Goal: Ask a question

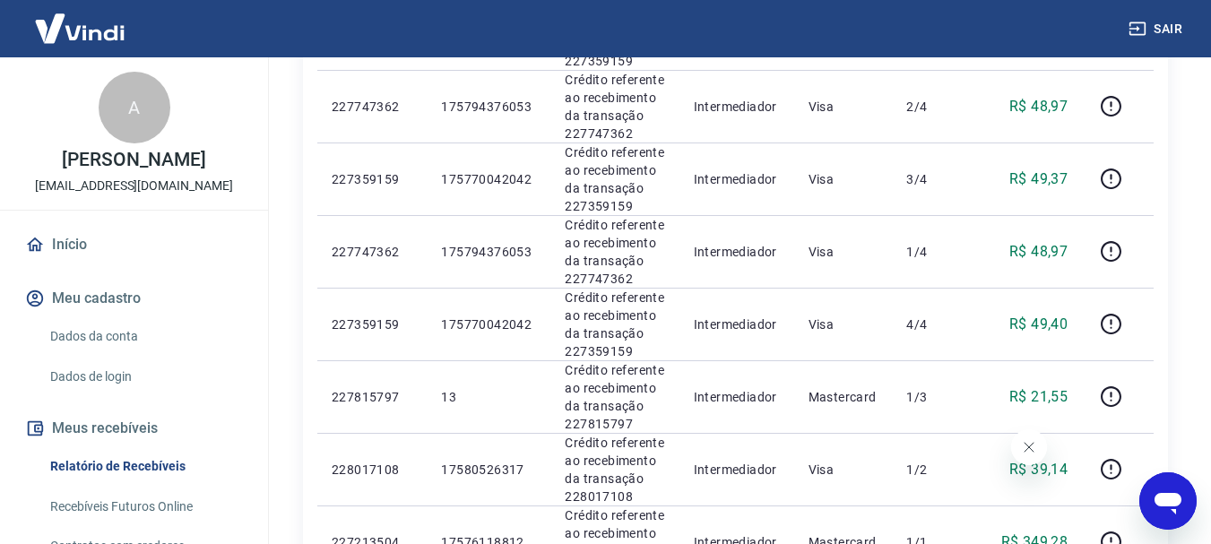
scroll to position [986, 0]
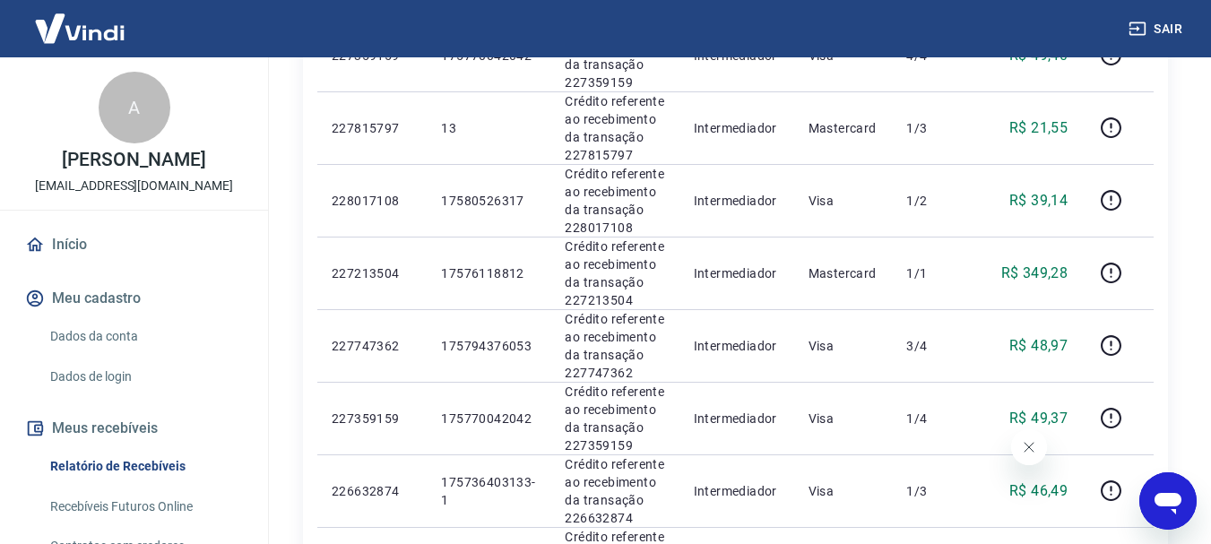
click at [1168, 502] on icon "Abrir janela de mensagens" at bounding box center [1167, 504] width 27 height 22
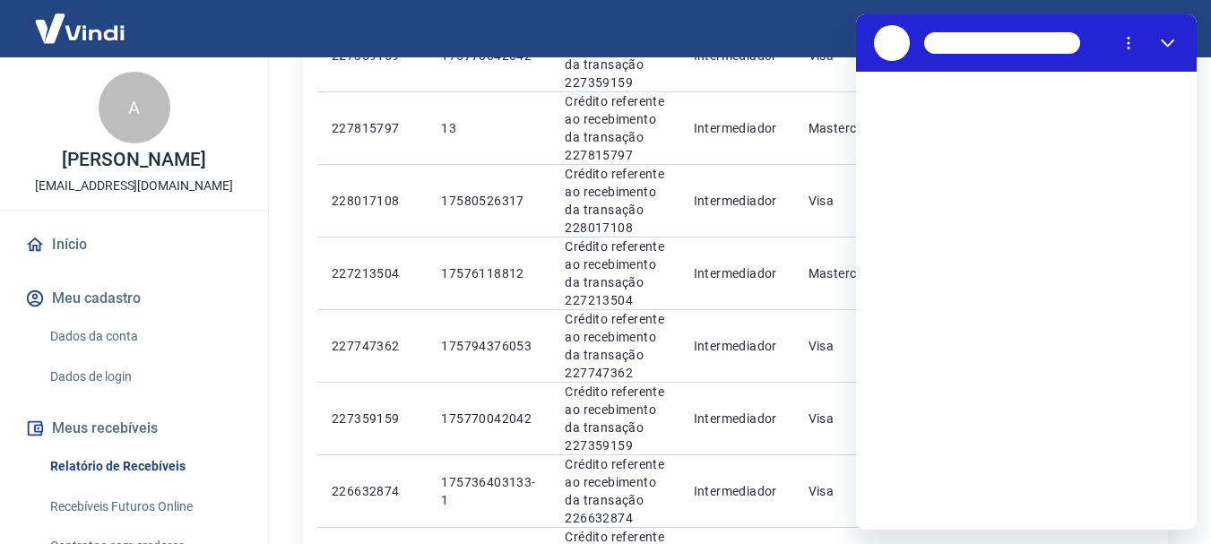
scroll to position [0, 0]
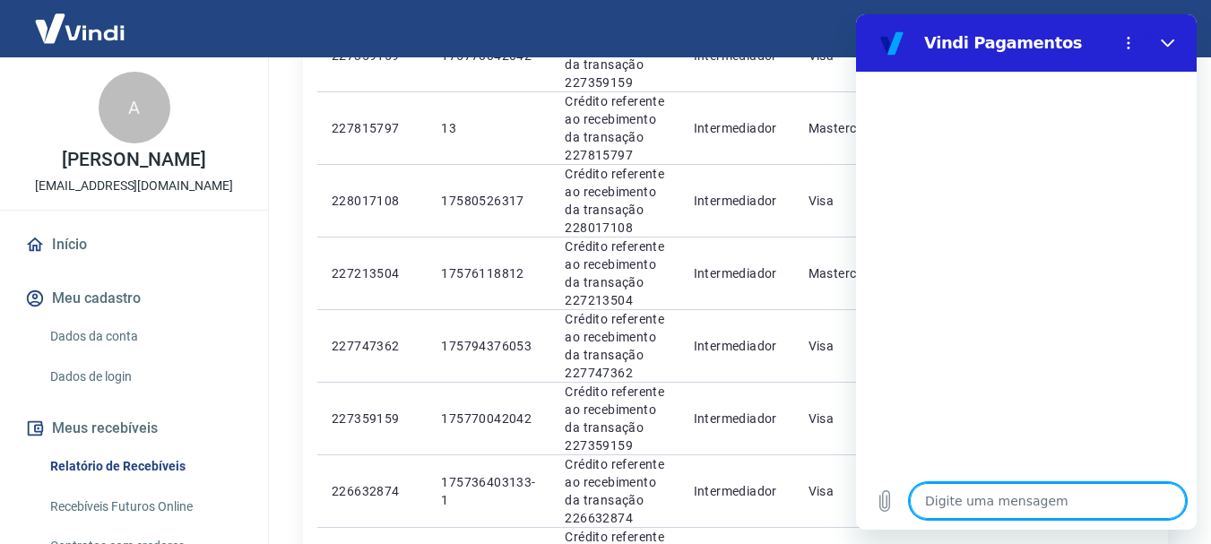
click at [1038, 508] on textarea at bounding box center [1048, 501] width 276 height 36
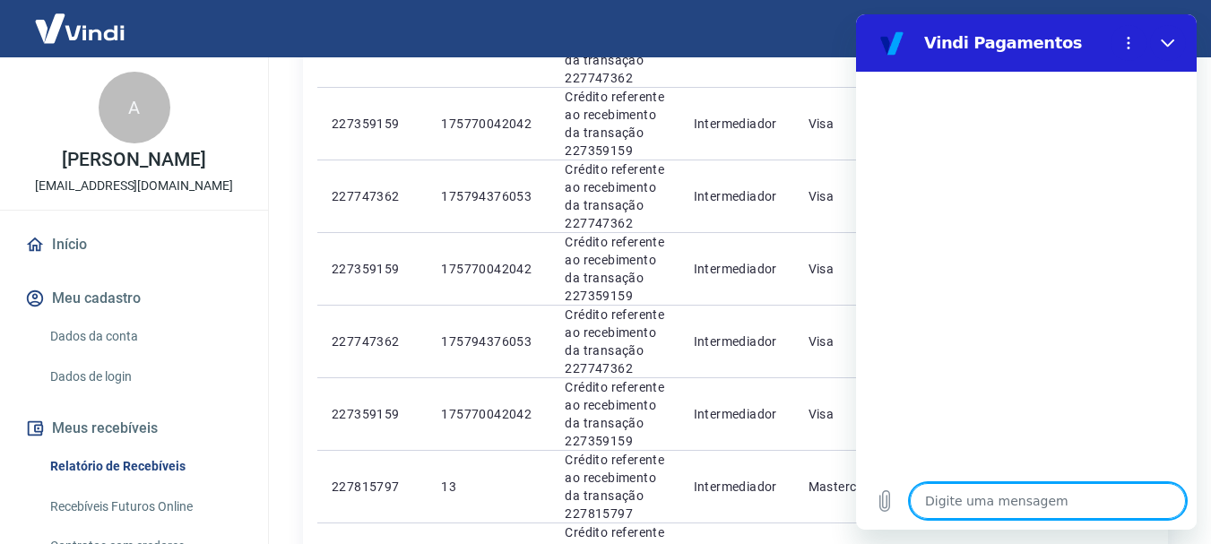
scroll to position [896, 0]
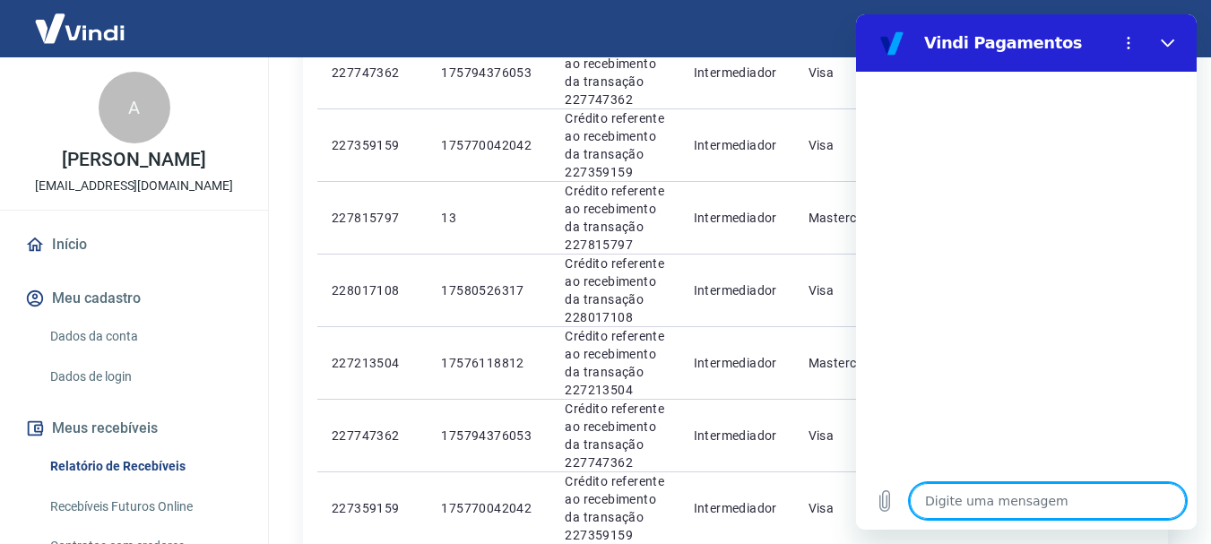
click at [983, 497] on textarea at bounding box center [1048, 501] width 276 height 36
type textarea "O"
type textarea "x"
type textarea "OI"
type textarea "x"
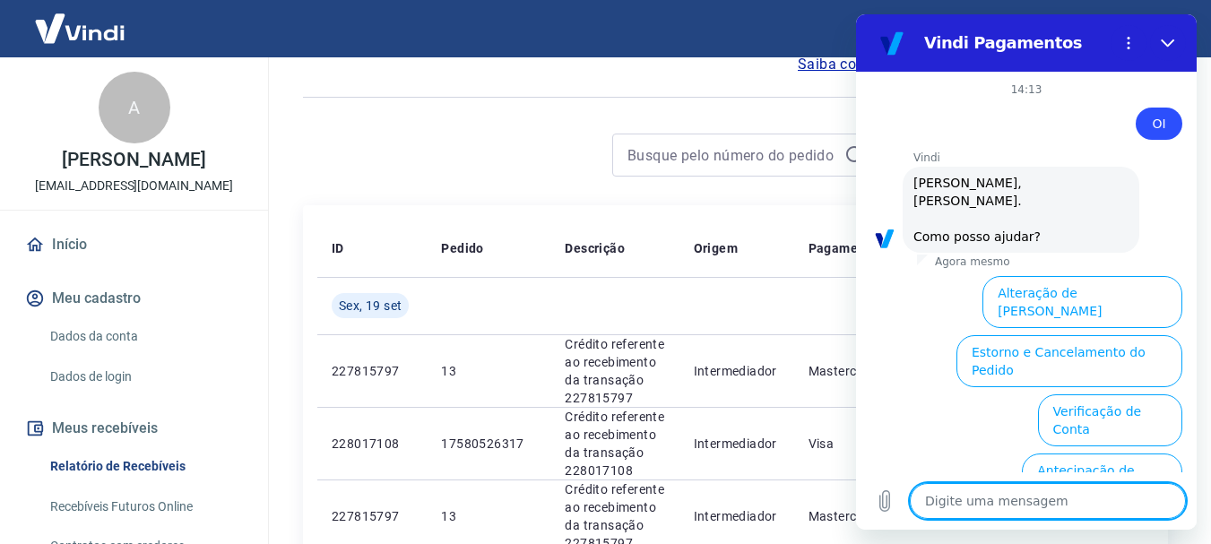
scroll to position [154, 0]
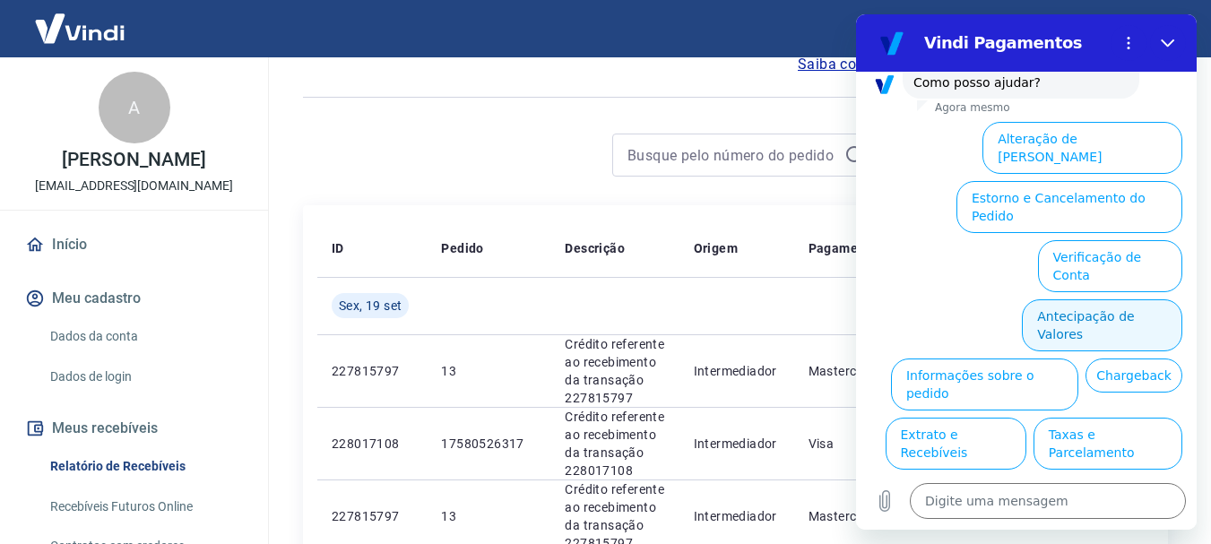
click at [1079, 299] on button "Antecipação de Valores" at bounding box center [1102, 325] width 160 height 52
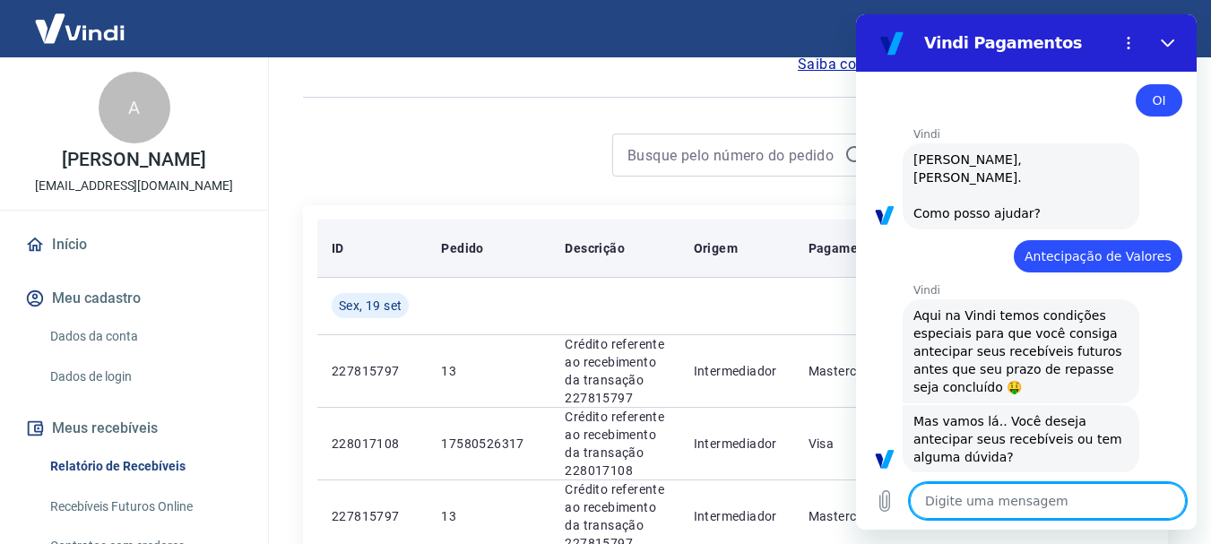
scroll to position [109, 0]
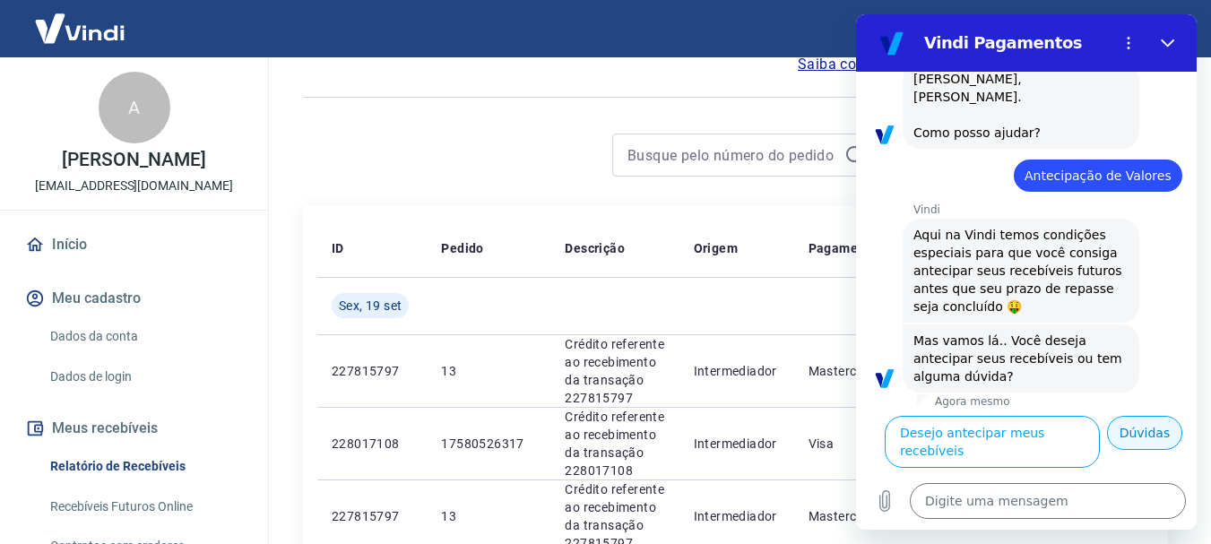
click at [1131, 450] on button "Dúvidas" at bounding box center [1144, 433] width 75 height 34
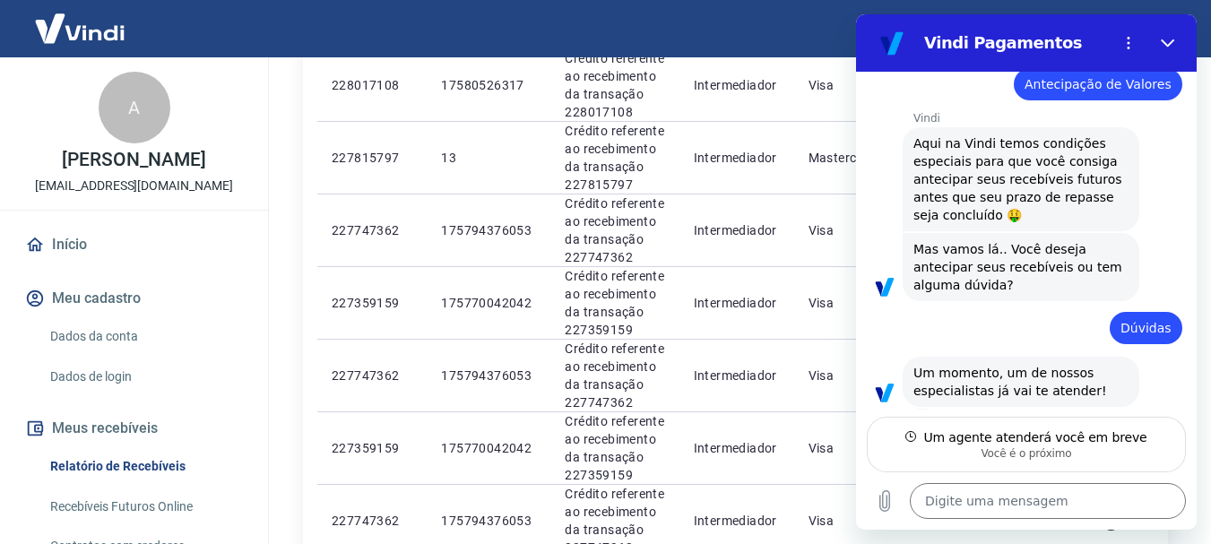
scroll to position [179, 0]
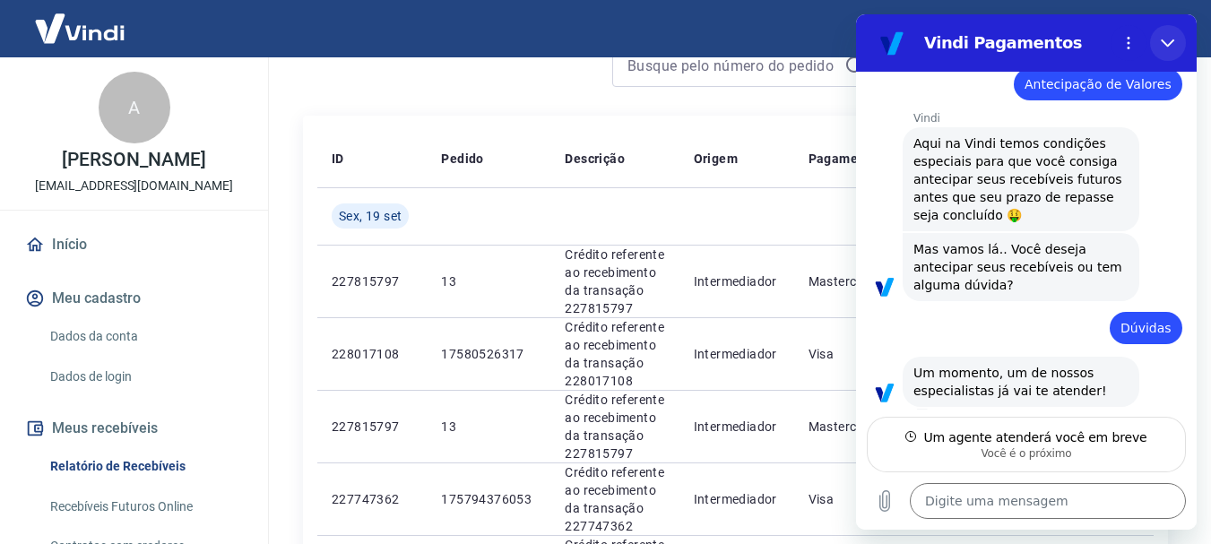
drag, startPoint x: 2029, startPoint y: 55, endPoint x: 1172, endPoint y: 42, distance: 856.8
click at [1172, 42] on icon "Fechar" at bounding box center [1167, 43] width 13 height 8
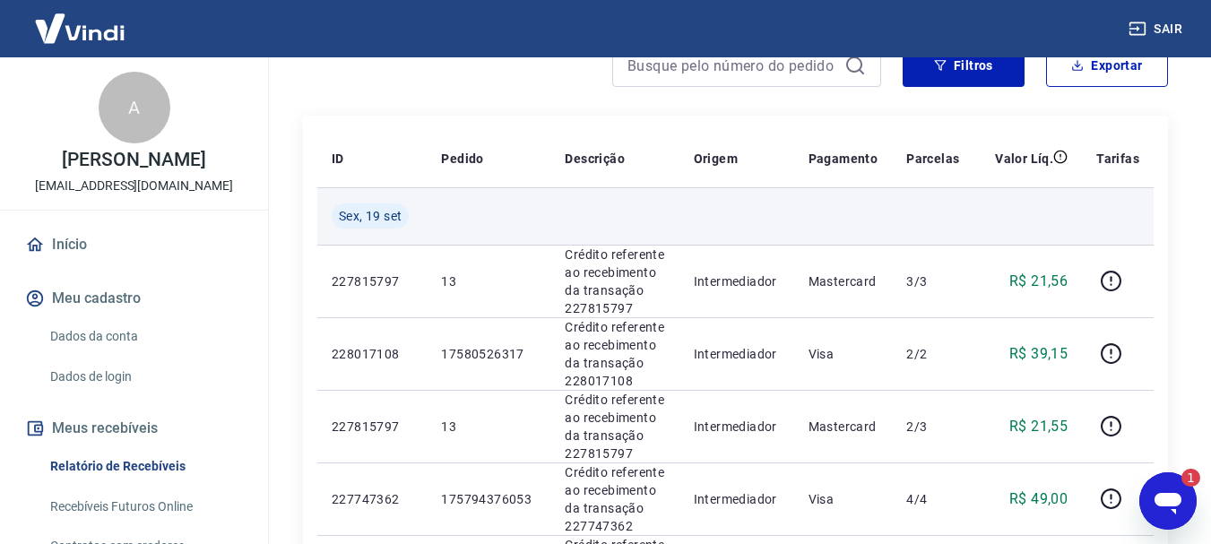
scroll to position [0, 0]
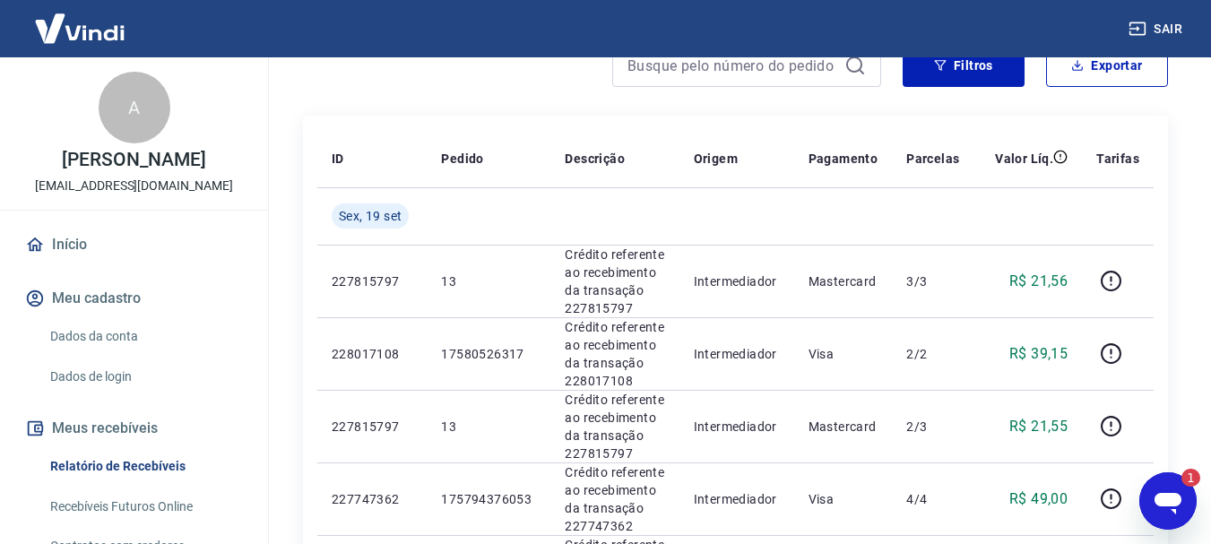
click at [1156, 484] on div "Abrir janela de mensagens, 1 mensagem não lida" at bounding box center [1168, 501] width 54 height 54
type textarea "x"
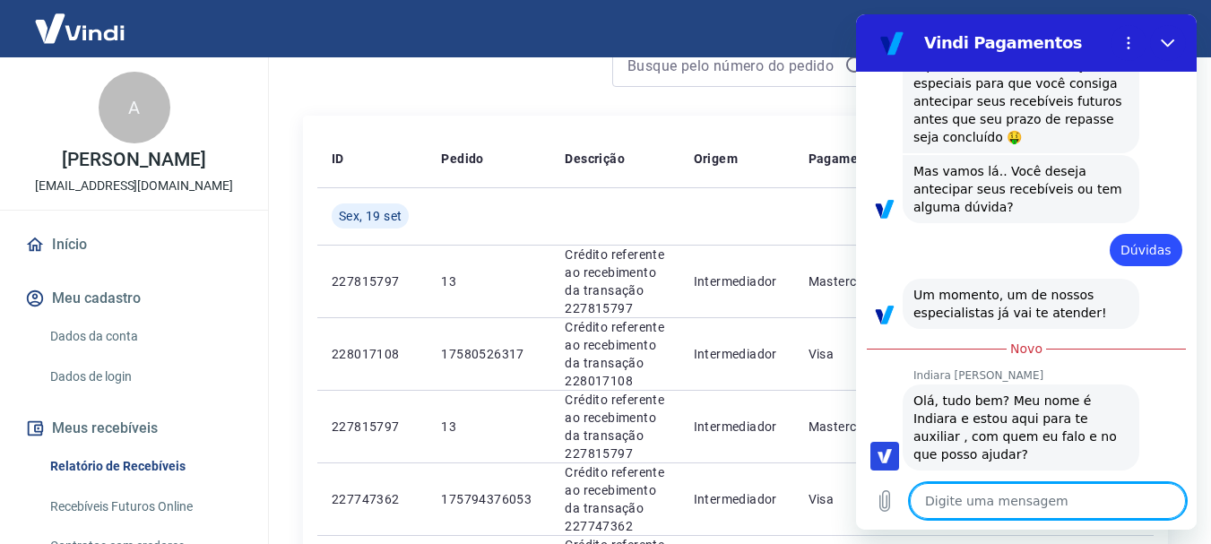
scroll to position [274, 0]
click at [1104, 498] on textarea at bounding box center [1048, 501] width 276 height 36
type textarea "O"
type textarea "x"
type textarea "Ol"
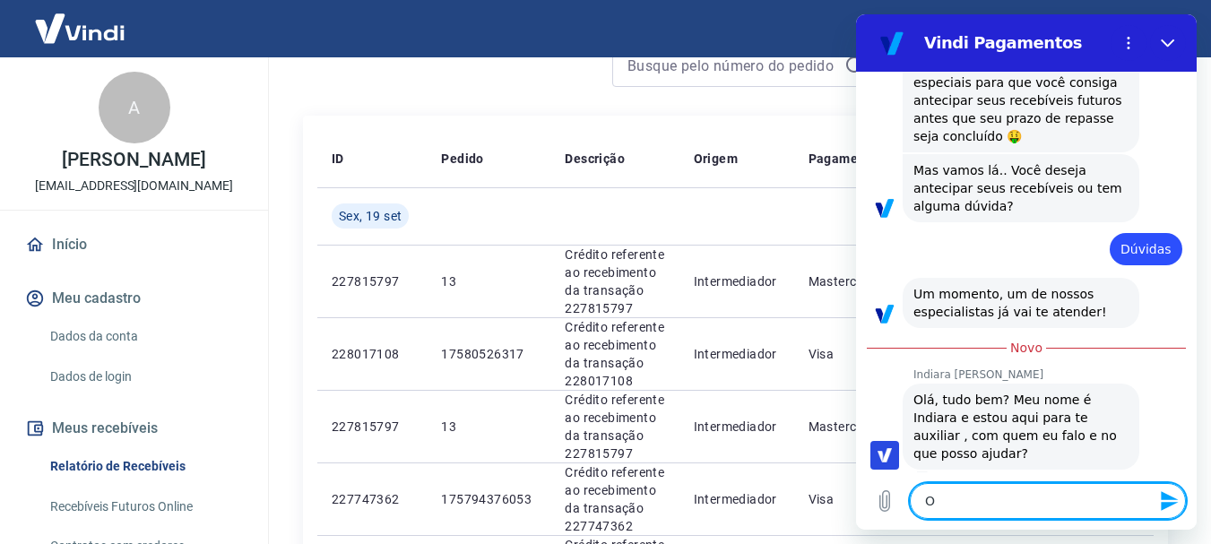
type textarea "x"
type textarea "Olá"
type textarea "x"
type textarea "Olá."
type textarea "x"
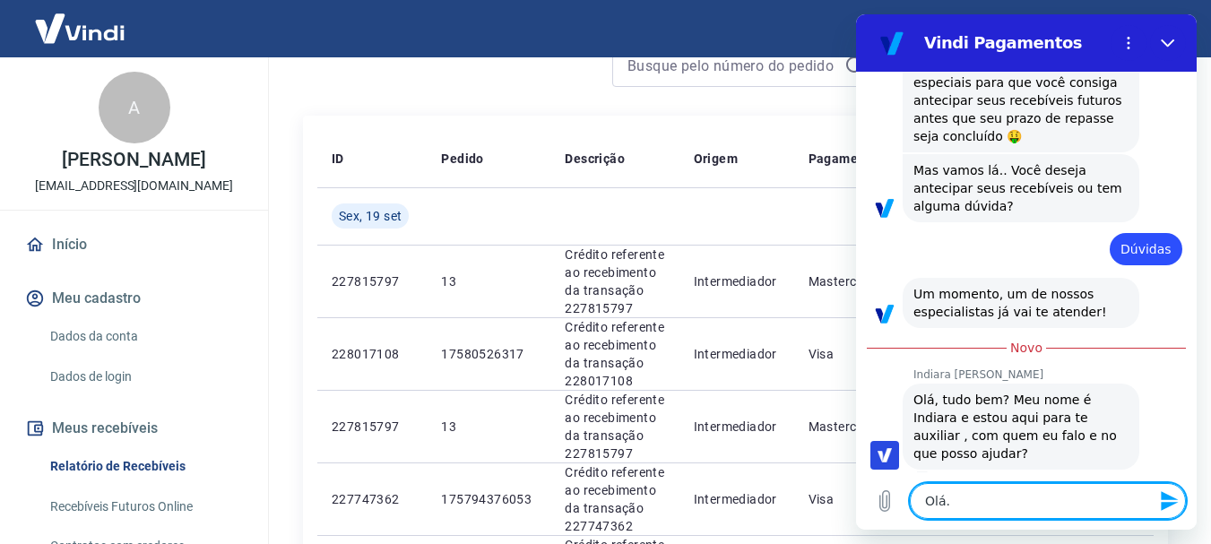
type textarea "Olá"
type textarea "x"
type textarea "Olá,"
type textarea "x"
type textarea "Olá,"
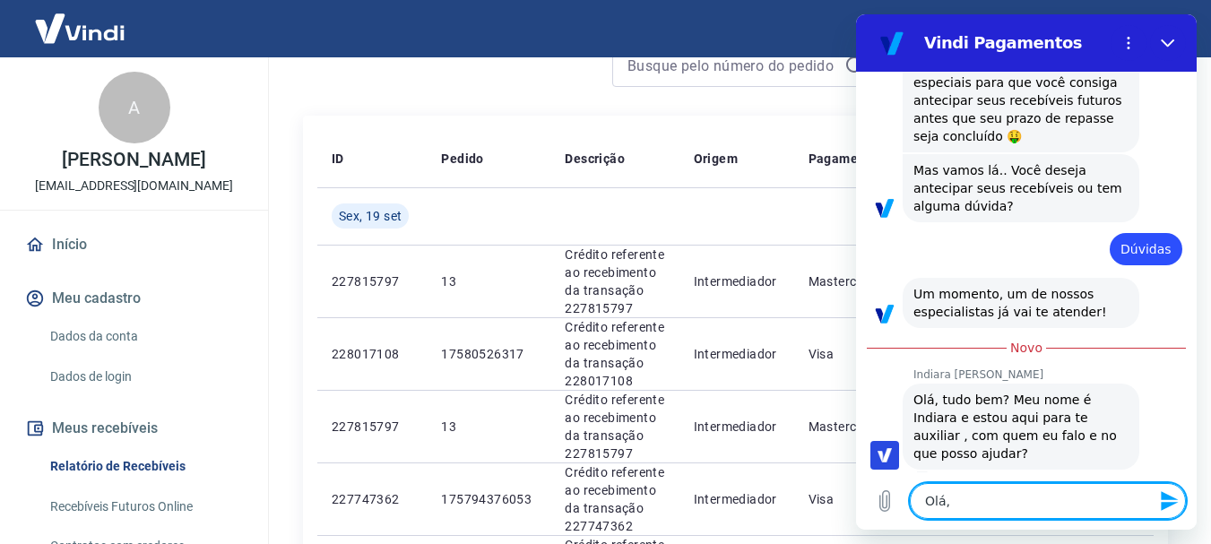
type textarea "x"
type textarea "Olá, I"
type textarea "x"
type textarea "Olá, In"
type textarea "x"
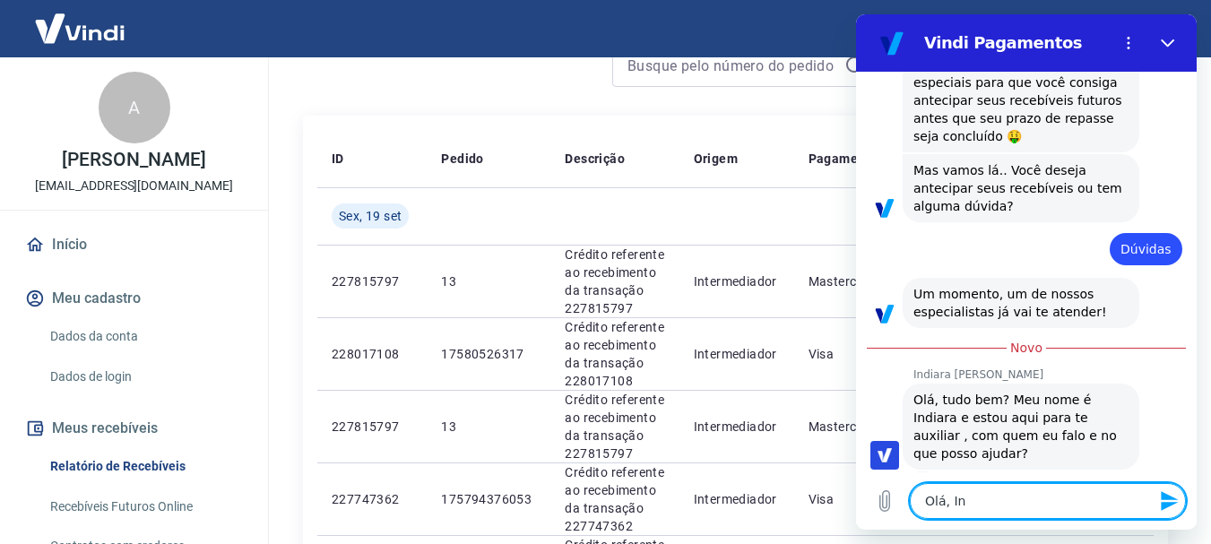
type textarea "Olá, Ind"
type textarea "x"
type textarea "Olá, Indi"
type textarea "x"
type textarea "Olá, India"
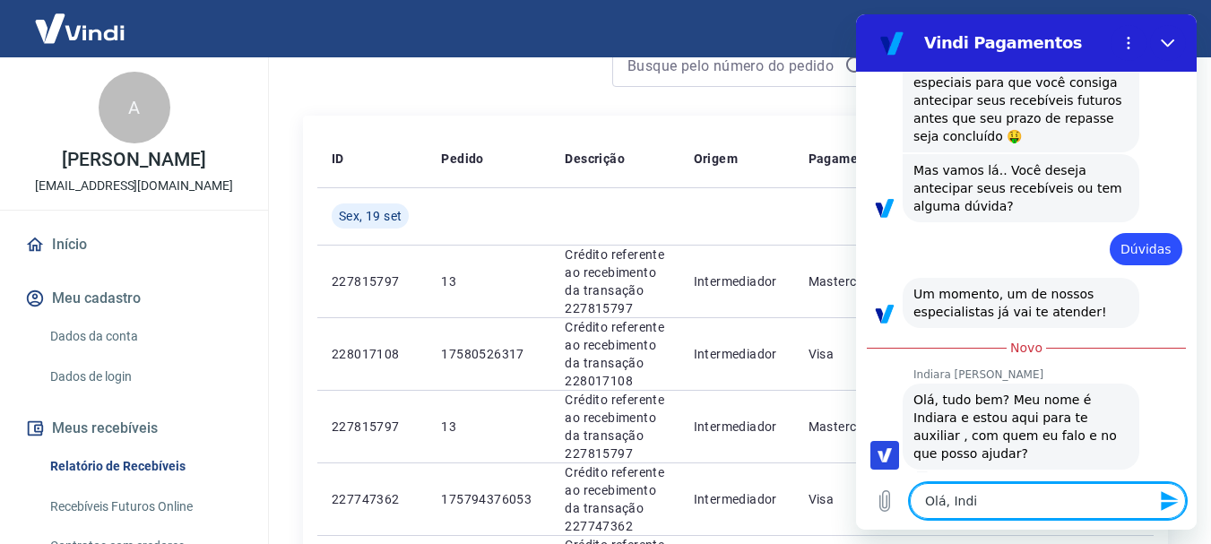
type textarea "x"
type textarea "Olá, Indiar"
type textarea "x"
type textarea "Olá, Indiara"
type textarea "x"
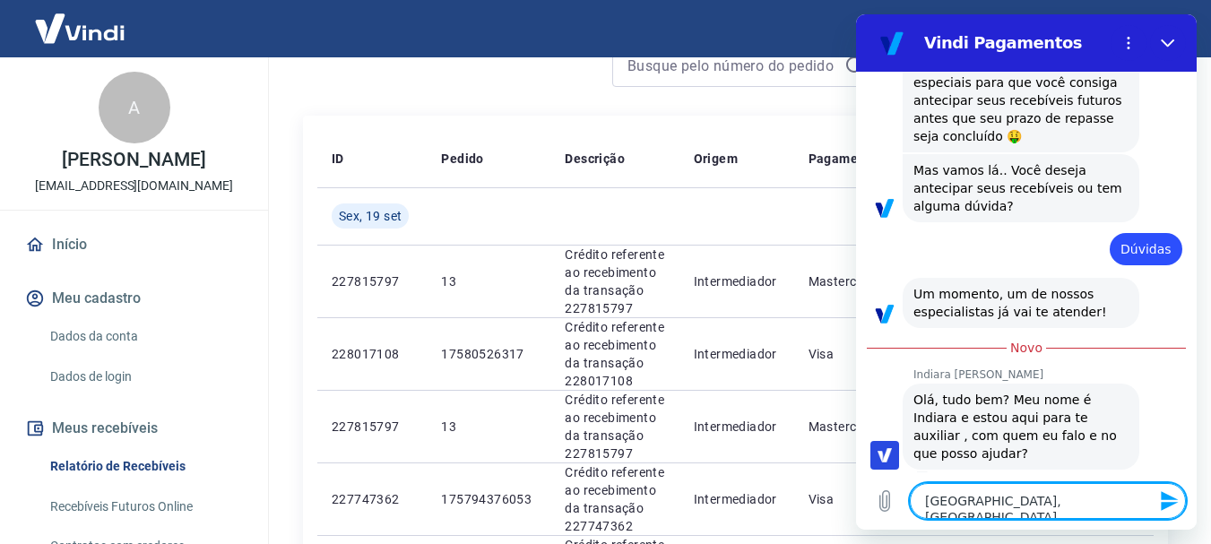
type textarea "Olá, Indiara."
type textarea "x"
type textarea "Olá, Indiara.."
type textarea "x"
type textarea "Olá, Indiara.."
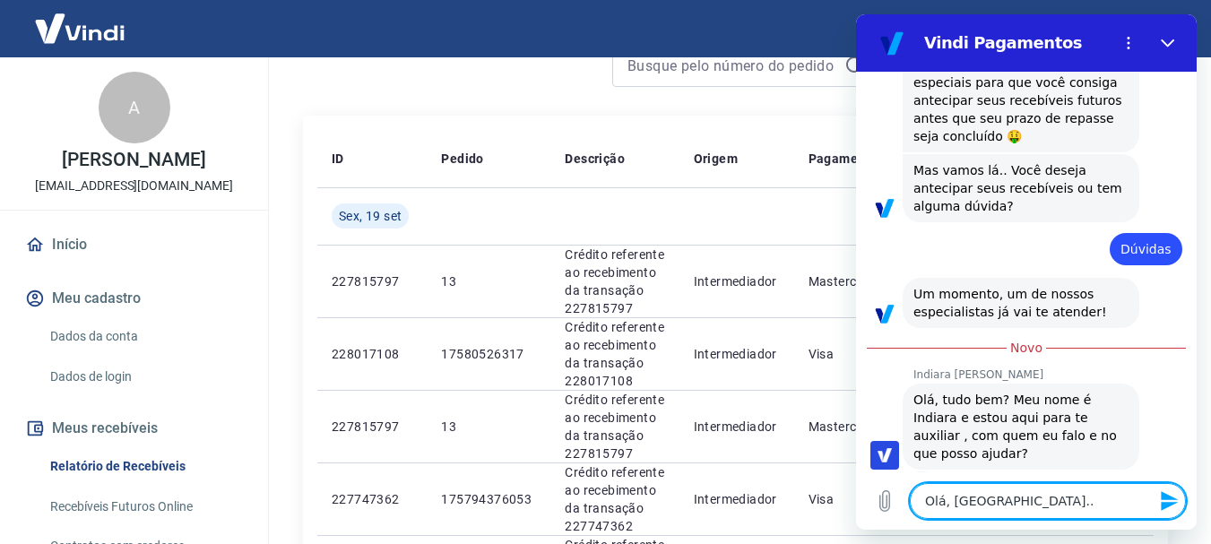
type textarea "x"
type textarea "Olá, Indiara.. t"
type textarea "x"
type textarea "Olá, Indiara.. tu"
type textarea "x"
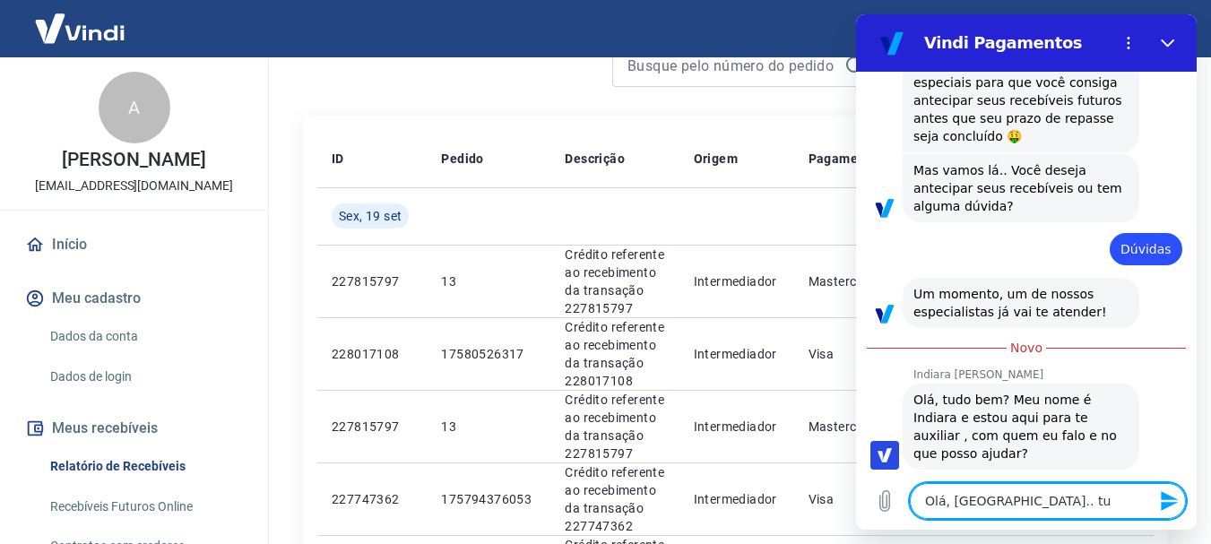
type textarea "Olá, Indiara.. tud"
type textarea "x"
type textarea "Olá, Indiara.. tudo"
type textarea "x"
type textarea "Olá, Indiara.. tud"
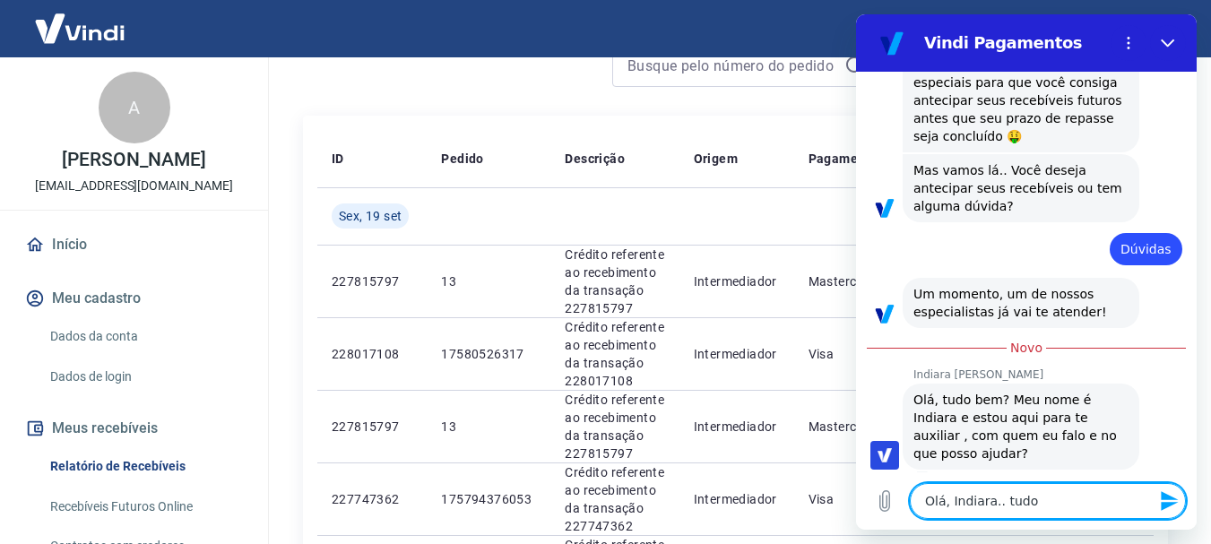
type textarea "x"
type textarea "Olá, Indiara.. tudo"
type textarea "x"
type textarea "Olá, Indiara.. tudo"
type textarea "x"
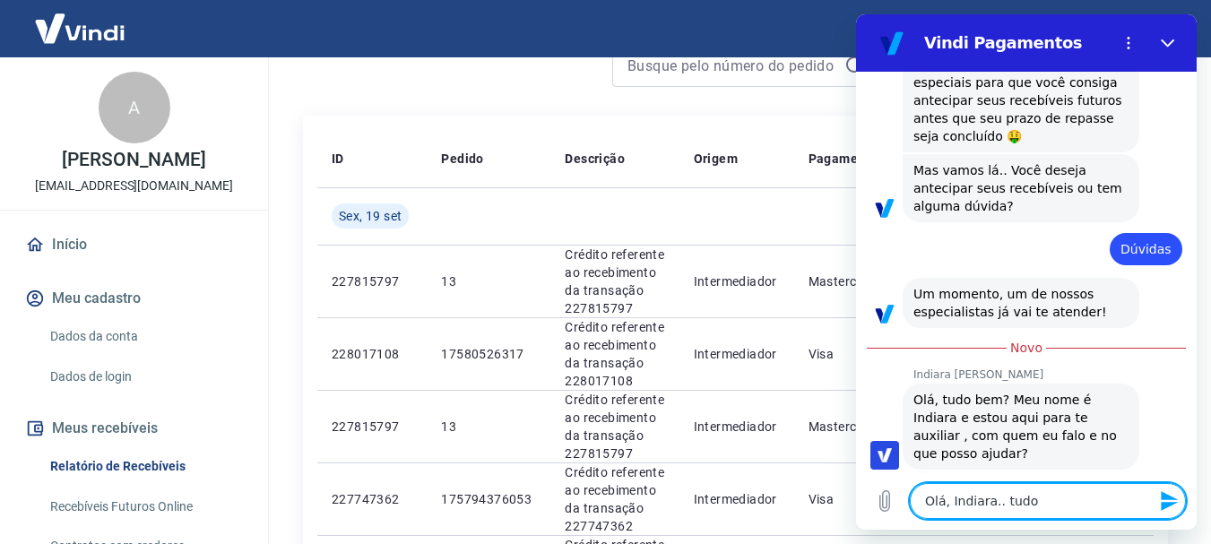
type textarea "Olá, Indiara.. tudo b"
type textarea "x"
type textarea "Olá, Indiara.. tudo be"
type textarea "x"
type textarea "Olá, Indiara.. tudo bem"
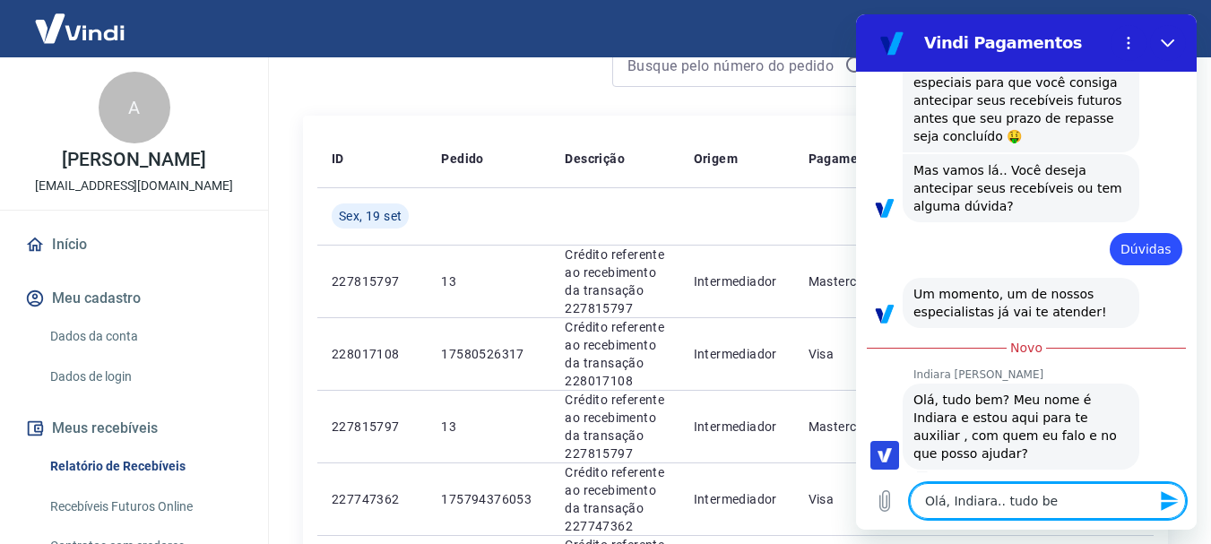
type textarea "x"
type textarea "Olá, Indiara.. tudo bem"
type textarea "x"
type textarea "Olá, Indiara.. tudo bem e"
type textarea "x"
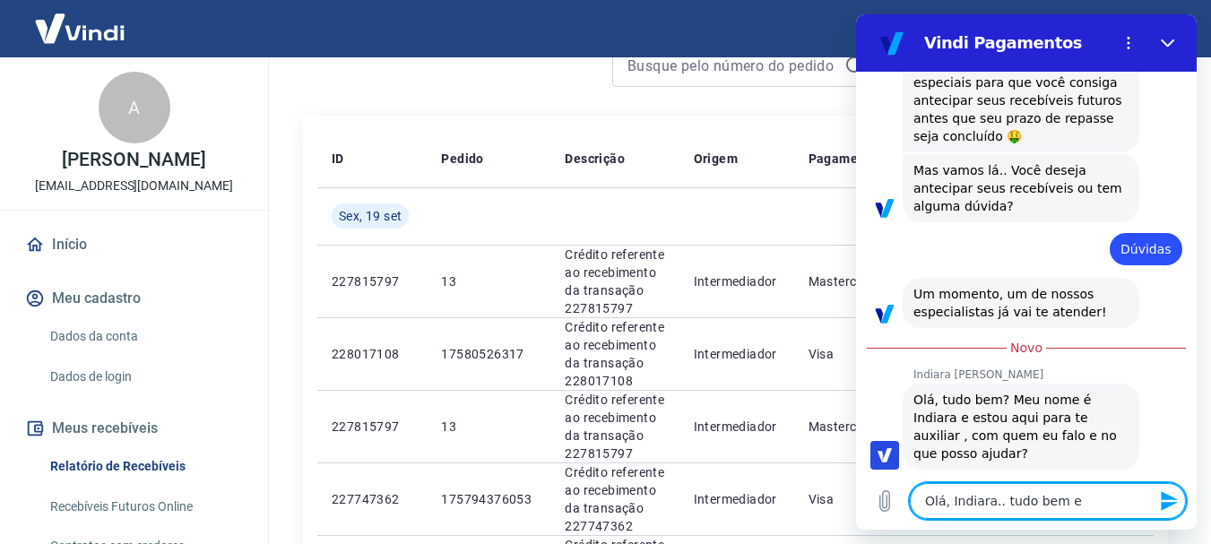
type textarea "Olá, Indiara.. tudo bem e"
type textarea "x"
type textarea "Olá, Indiara.. tudo bem e c"
type textarea "x"
type textarea "Olá, Indiara.. tudo bem e co"
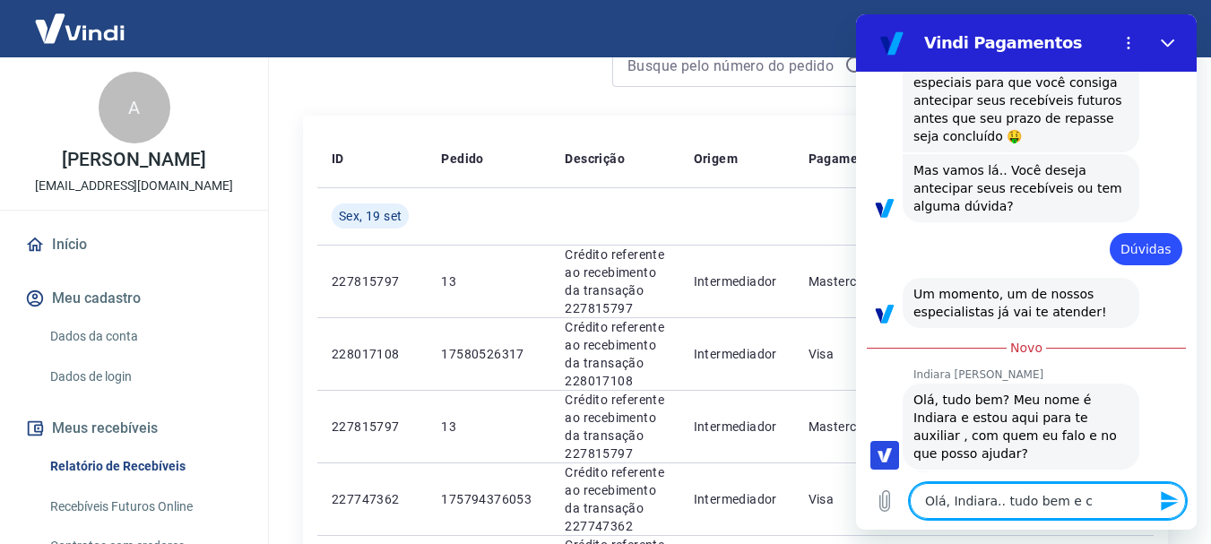
type textarea "x"
type textarea "Olá, Indiara.. tudo bem e com"
type textarea "x"
type textarea "Olá, Indiara.. tudo bem e com"
type textarea "x"
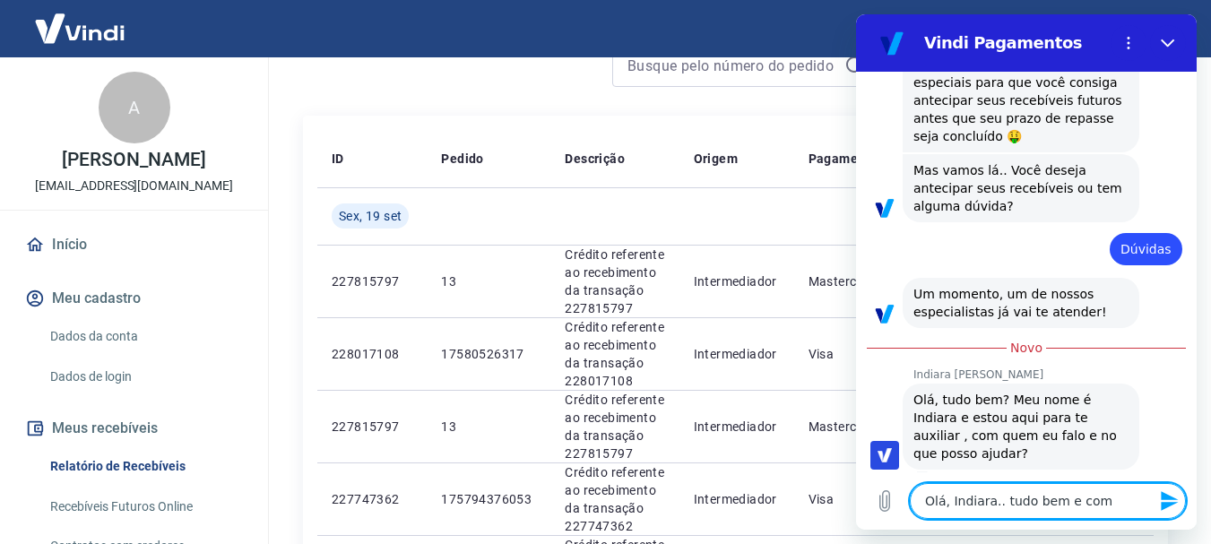
type textarea "Olá, Indiara.. tudo bem e com v"
type textarea "x"
type textarea "Olá, Indiara.. tudo bem e com vo"
type textarea "x"
type textarea "Olá, Indiara.. tudo bem e com voc"
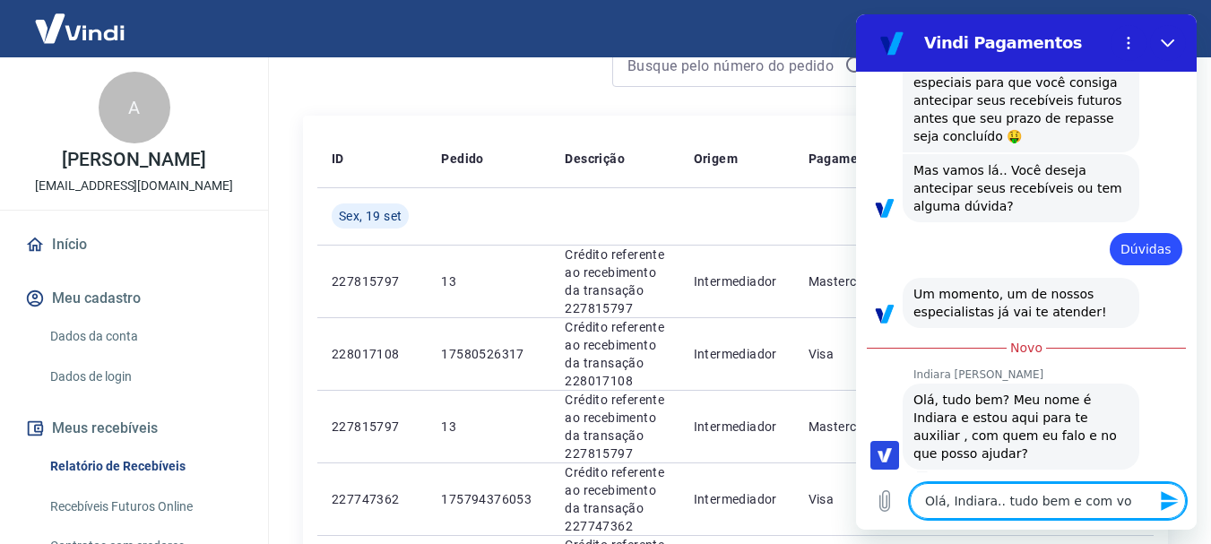
type textarea "x"
type textarea "Olá, Indiara.. tudo bem e com você"
type textarea "x"
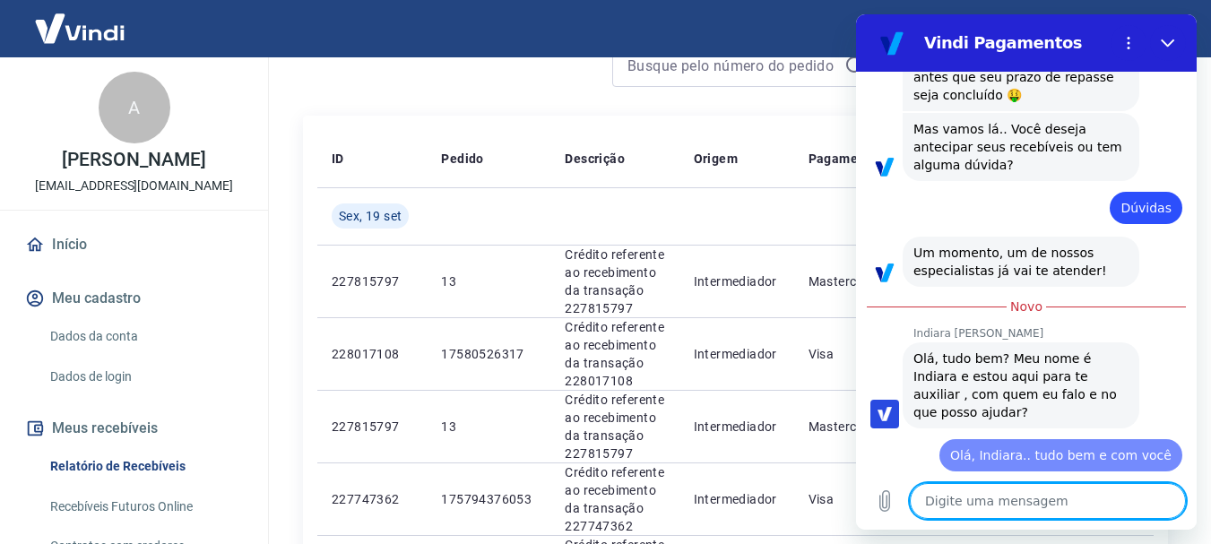
type textarea "x"
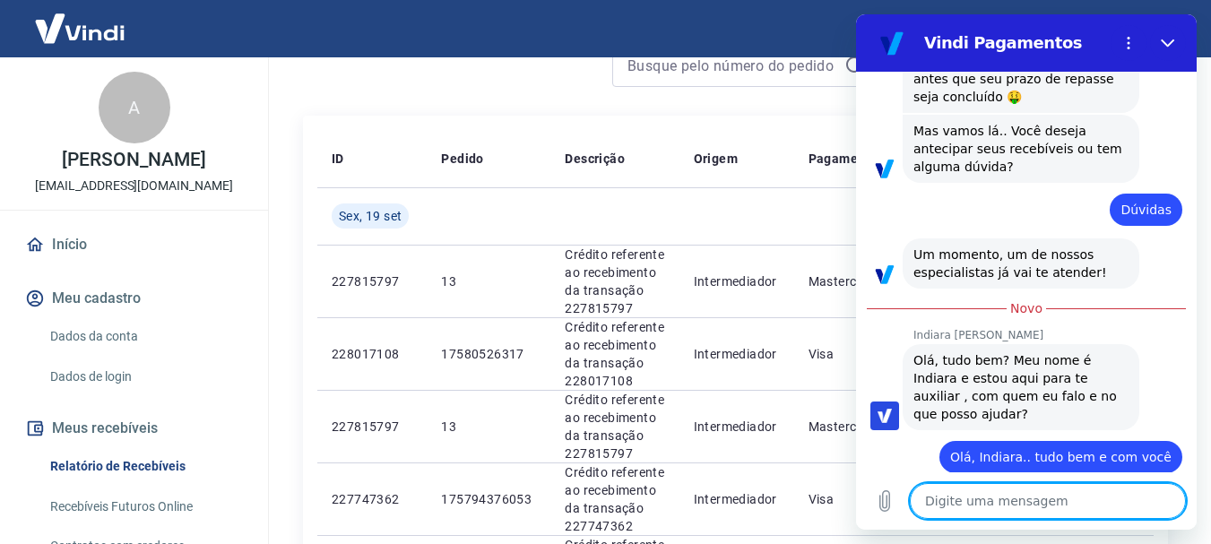
scroll to position [317, 0]
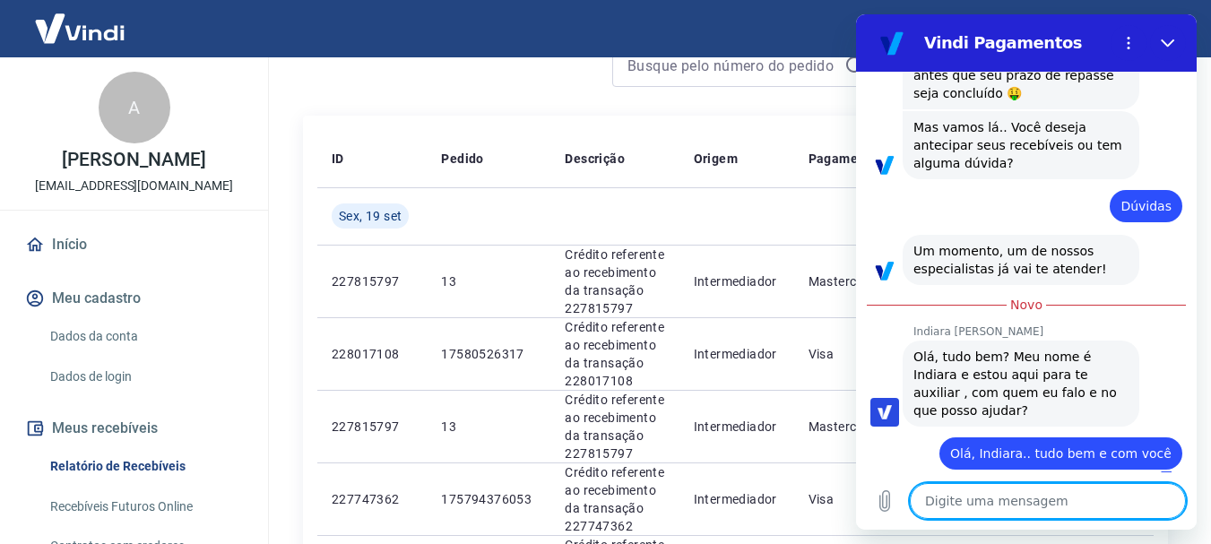
type textarea "?"
type textarea "x"
type textarea "?["
type textarea "x"
type textarea "?"
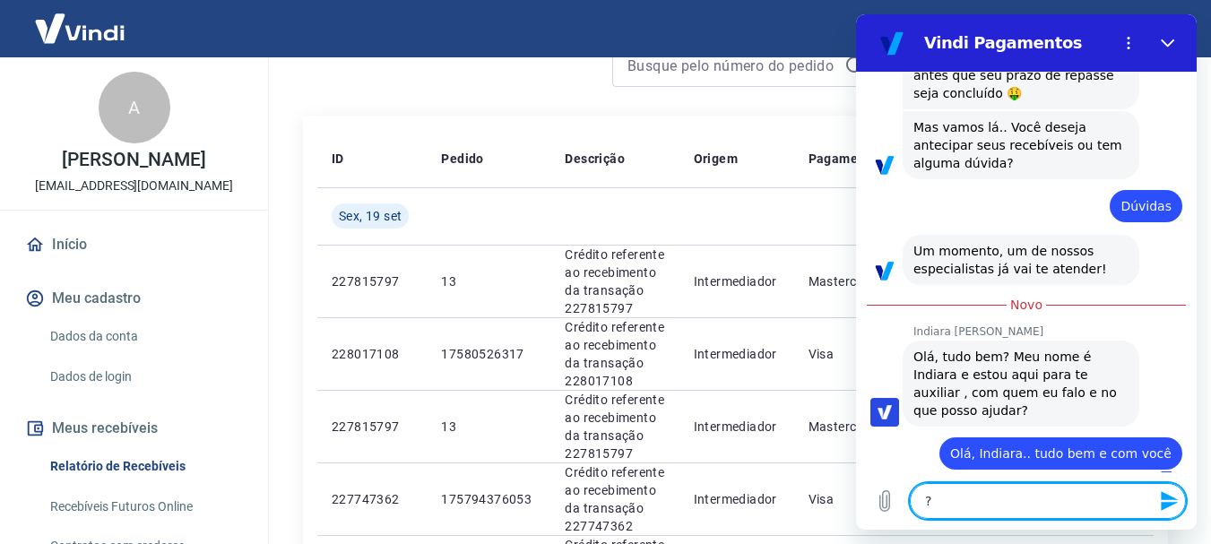
type textarea "x"
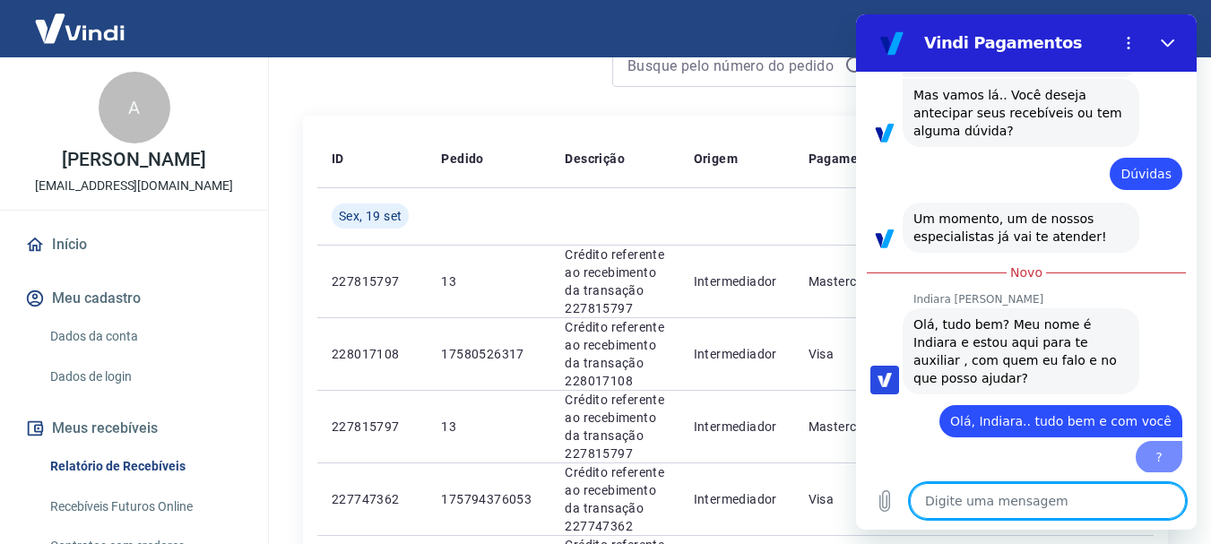
type textarea "x"
type textarea "a"
type textarea "x"
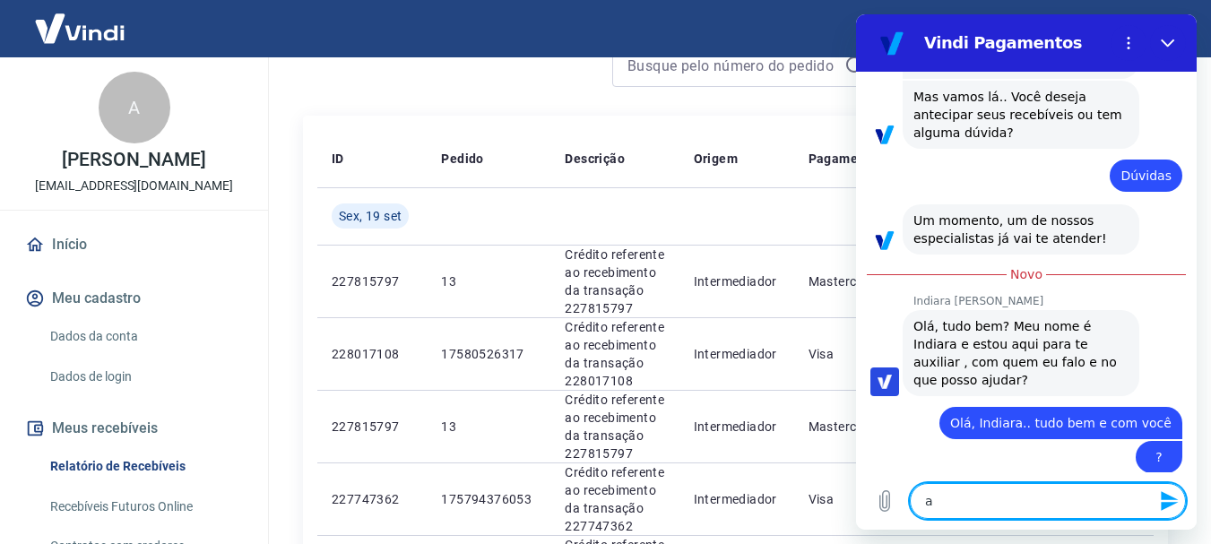
type textarea "ad"
type textarea "x"
type textarea "add"
type textarea "x"
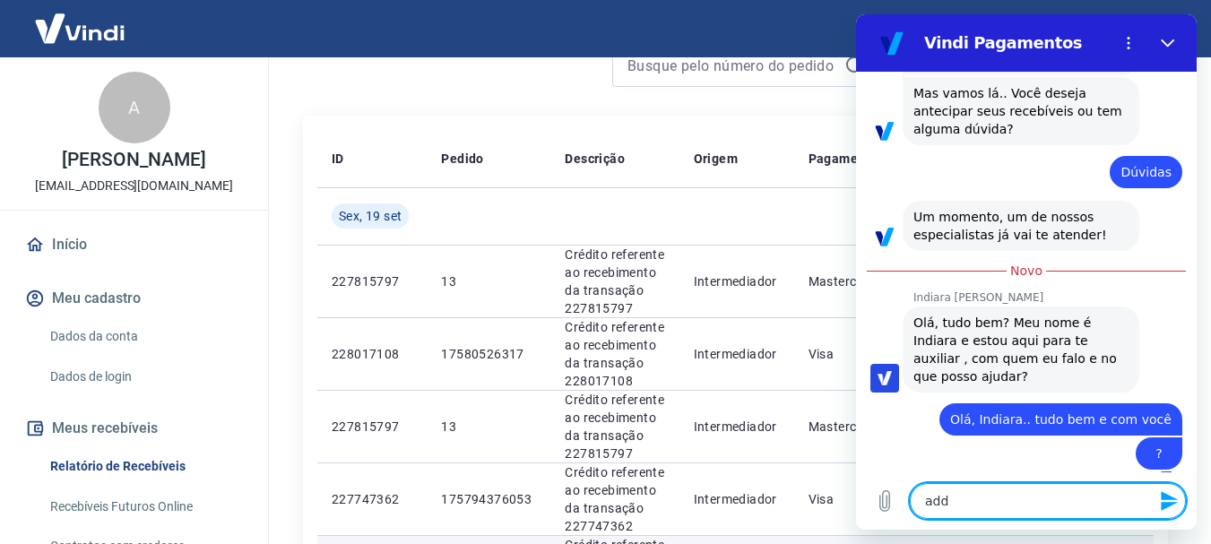
type textarea "add"
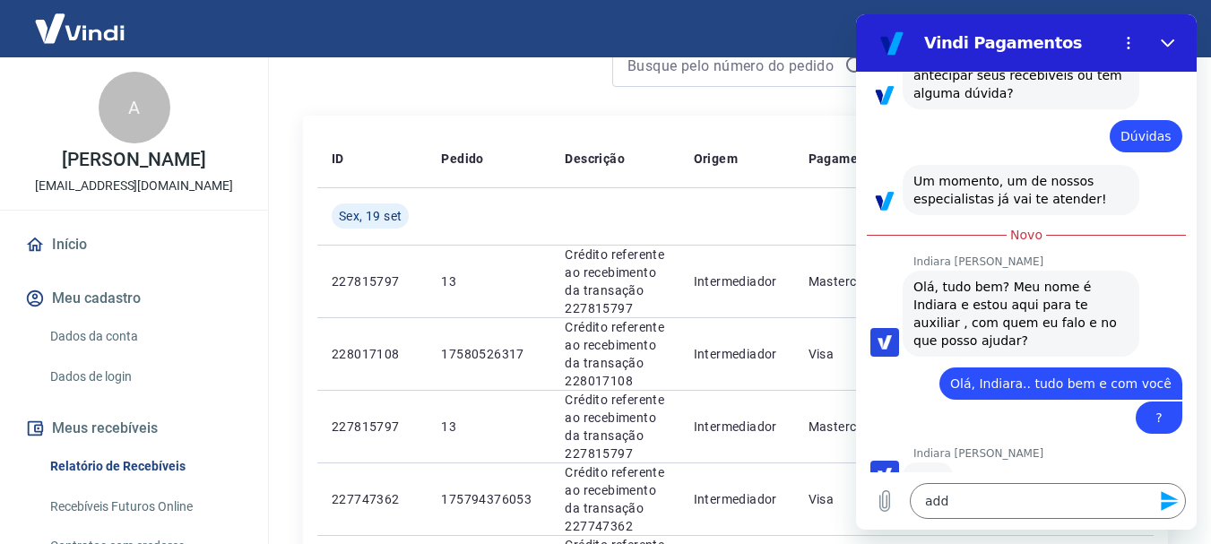
scroll to position [385, 0]
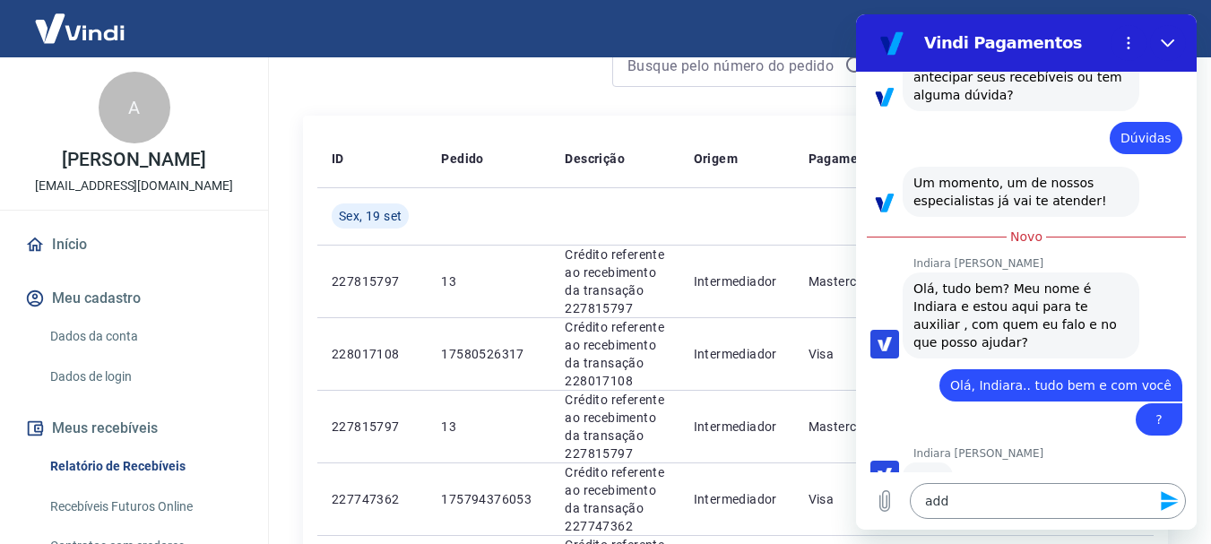
click at [1050, 496] on textarea "add" at bounding box center [1048, 501] width 276 height 36
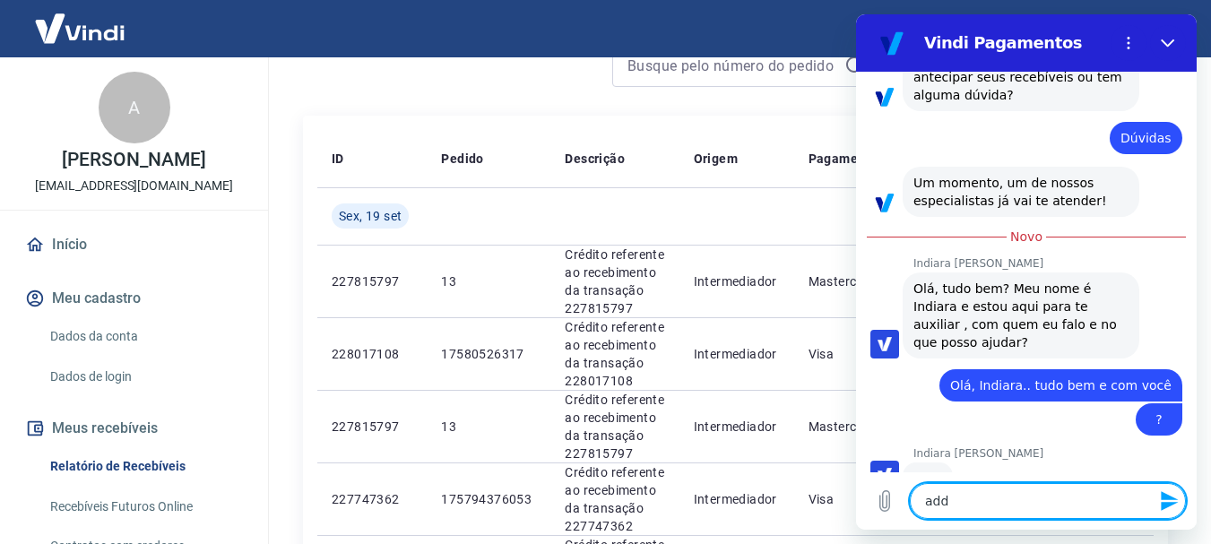
click at [1048, 505] on textarea "add" at bounding box center [1048, 501] width 276 height 36
type textarea "x"
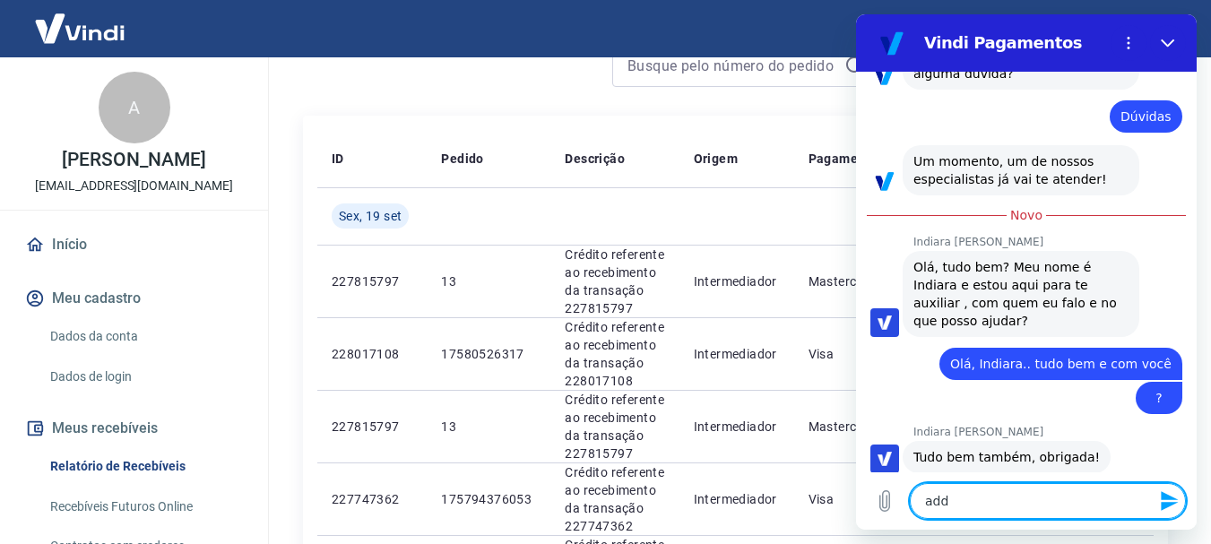
scroll to position [410, 0]
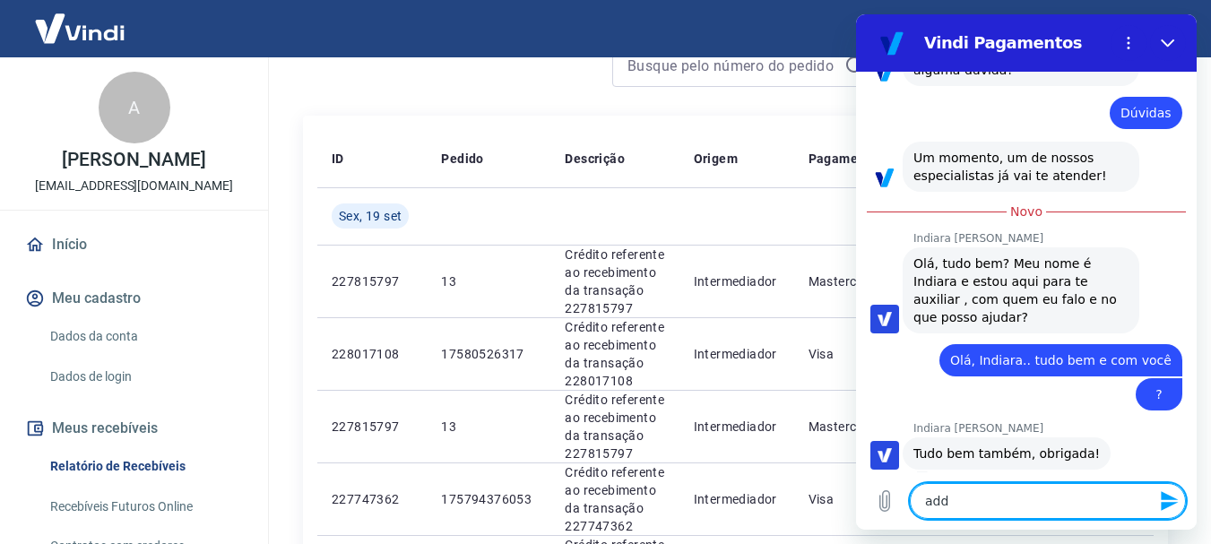
type textarea "addF"
type textarea "x"
type textarea "add"
type textarea "x"
type textarea "ad"
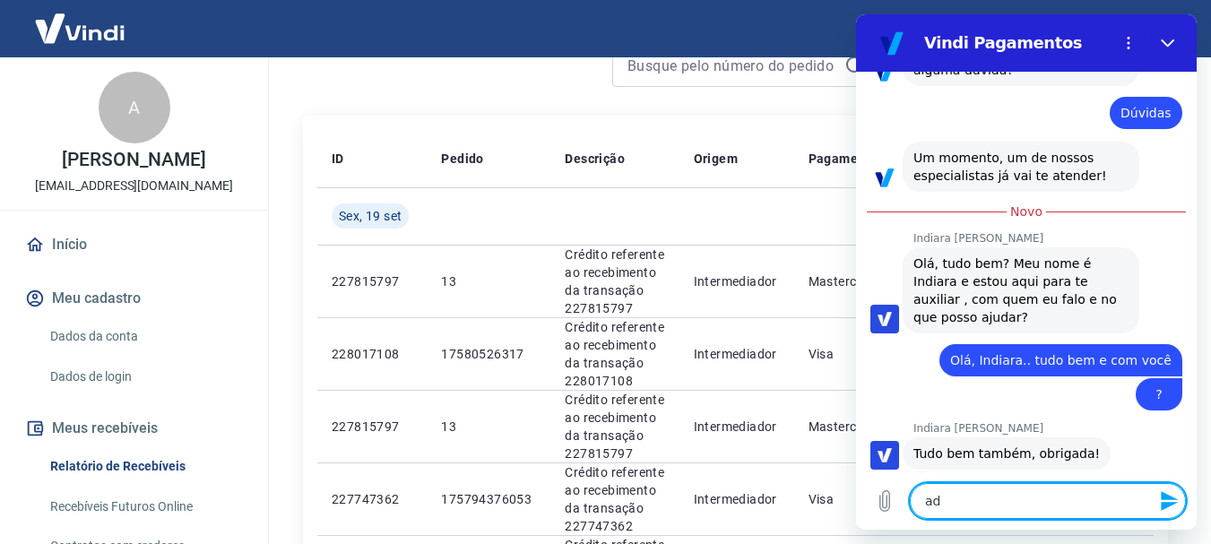
type textarea "x"
type textarea "adE"
type textarea "x"
type textarea "ad"
type textarea "x"
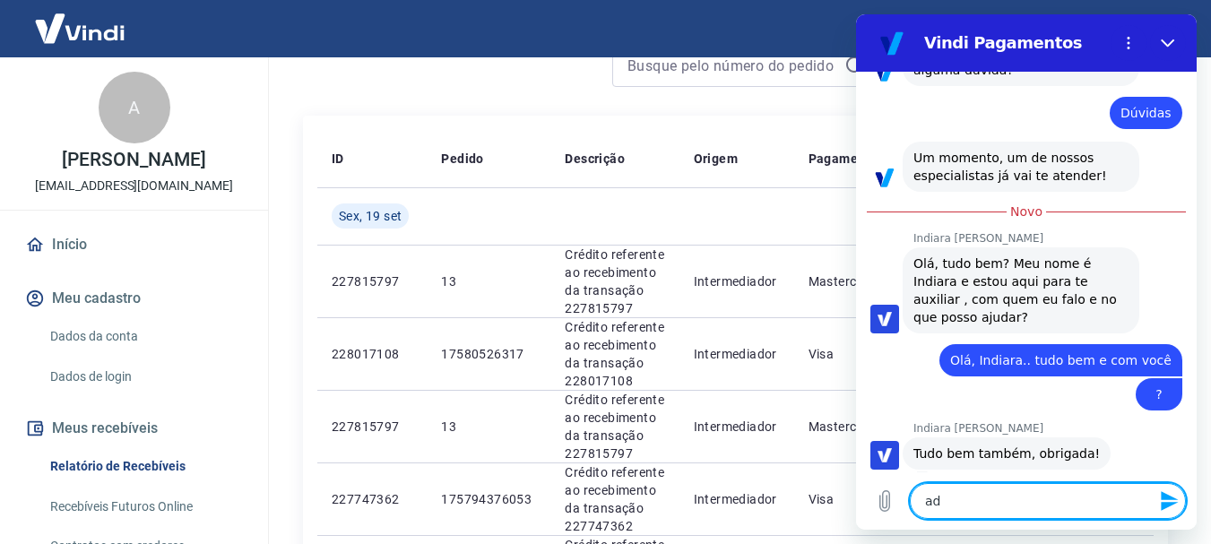
type textarea "adE"
type textarea "x"
type textarea "ad"
type textarea "x"
type textarea "a"
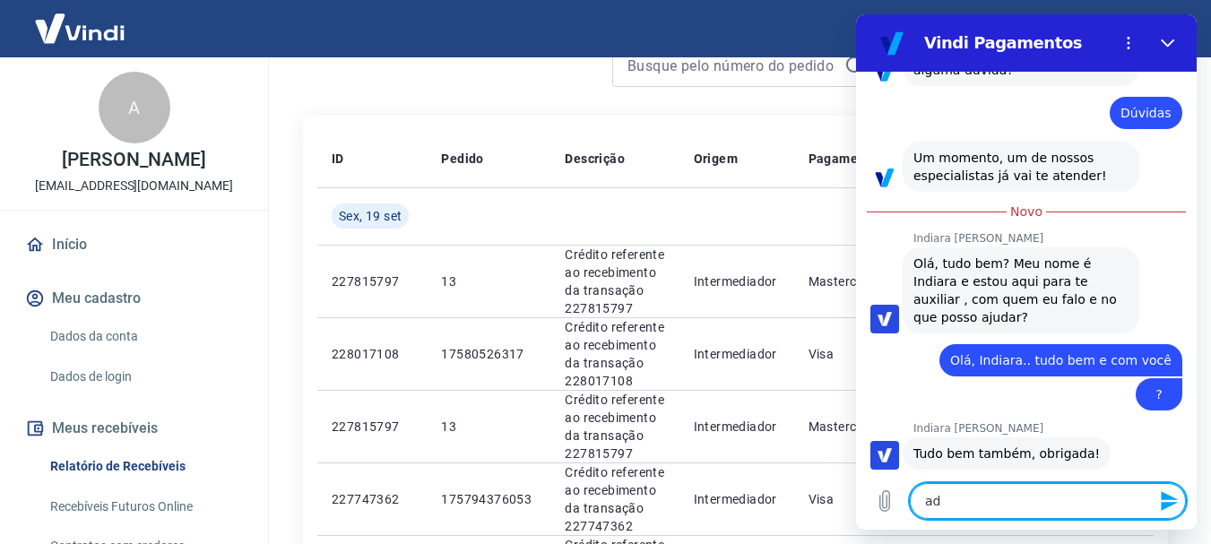
type textarea "x"
type textarea "E"
type textarea "x"
type textarea "Eu"
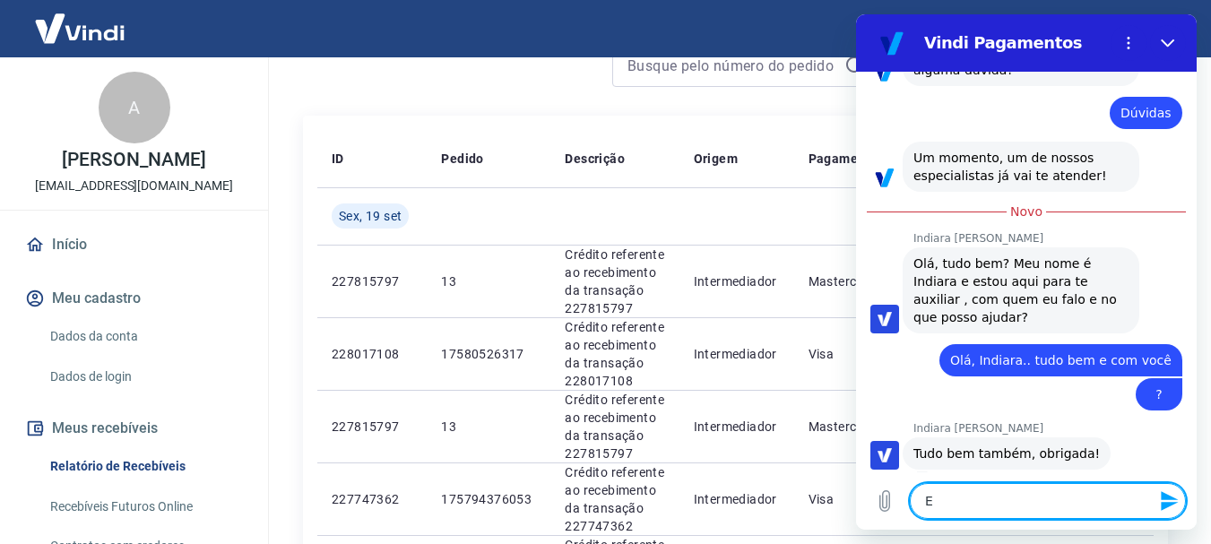
type textarea "x"
type textarea "Eu"
type textarea "x"
type textarea "Eu t"
type textarea "x"
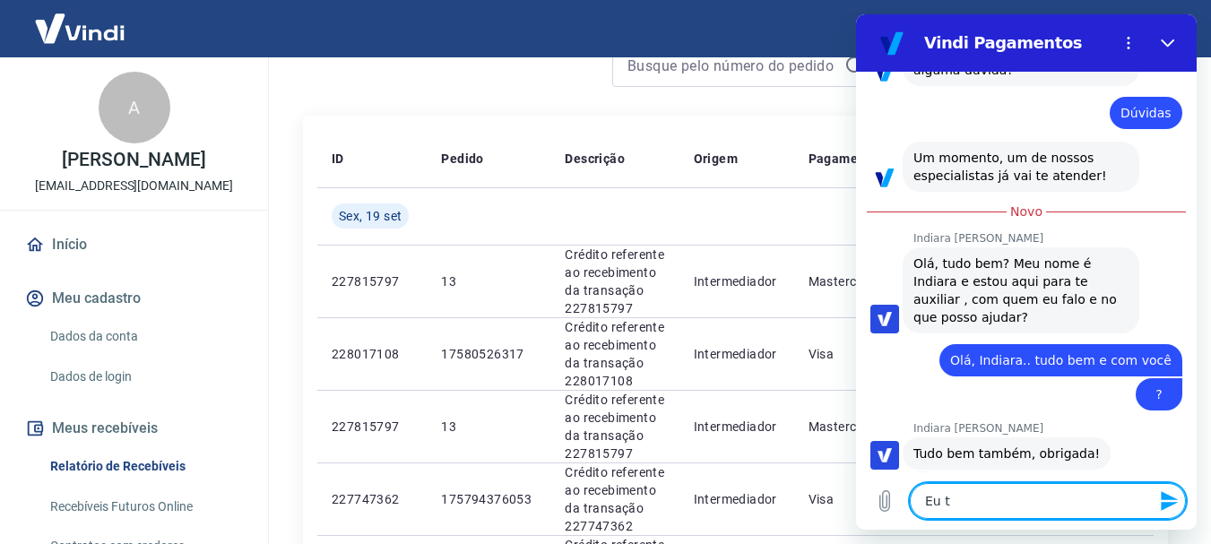
type textarea "Eu te"
type textarea "x"
type textarea "Eu ten"
type textarea "x"
type textarea "Eu tene"
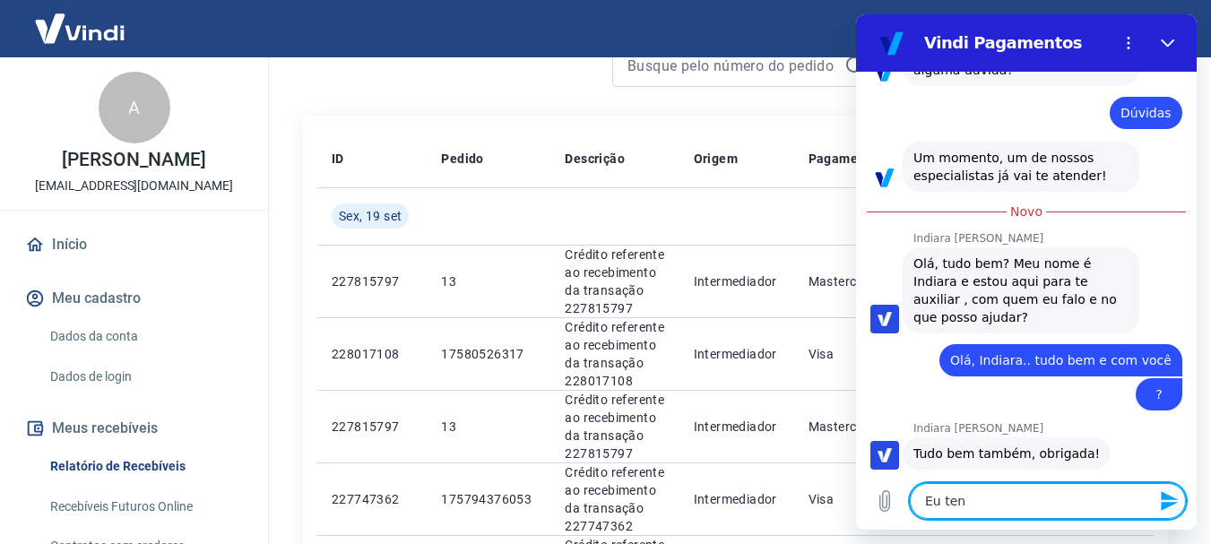
type textarea "x"
type textarea "Eu ten"
type textarea "x"
type textarea "Eu tent"
type textarea "x"
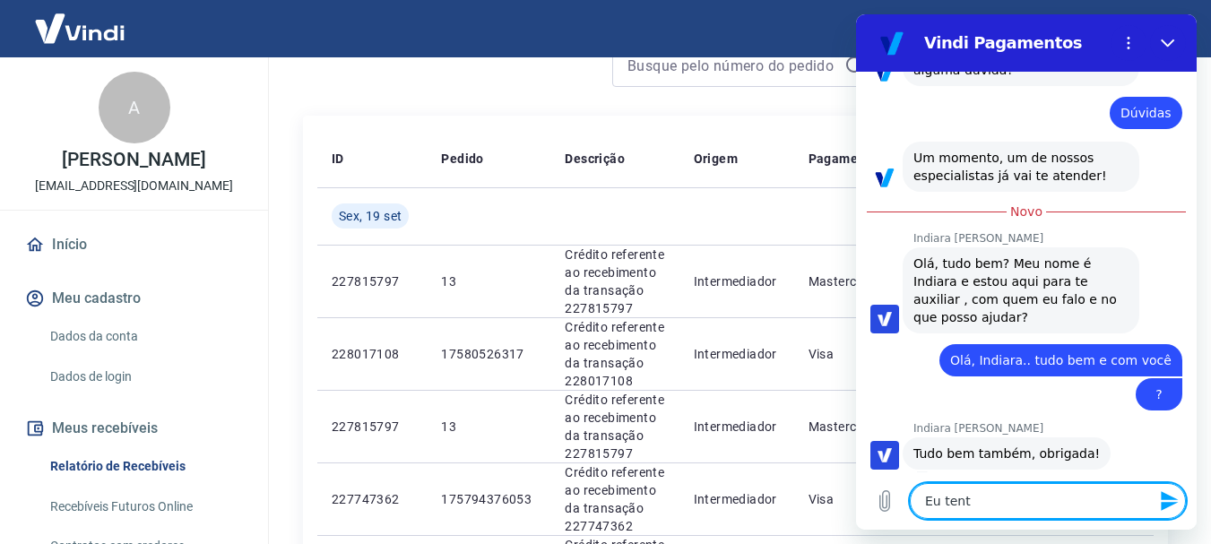
type textarea "Eu tente"
type textarea "x"
type textarea "Eu tentei"
type textarea "x"
type textarea "Eu tentei"
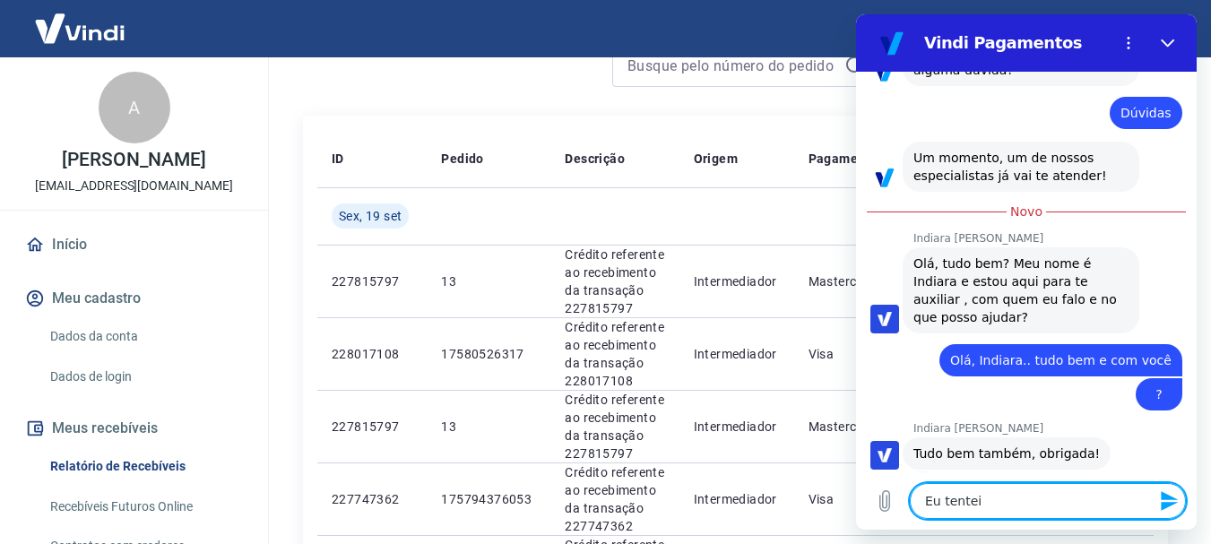
type textarea "x"
type textarea "Eu tentei f"
type textarea "x"
type textarea "Eu tentei fa"
type textarea "x"
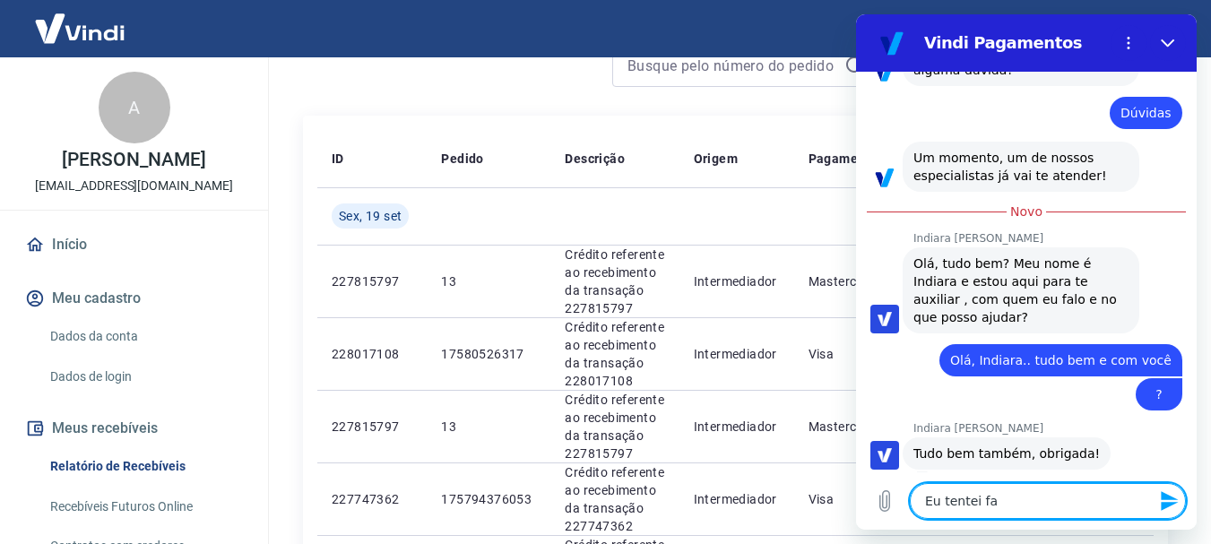
type textarea "Eu tentei fa="
type textarea "x"
type textarea "Eu tentei fa"
type textarea "x"
type textarea "Eu tentei f"
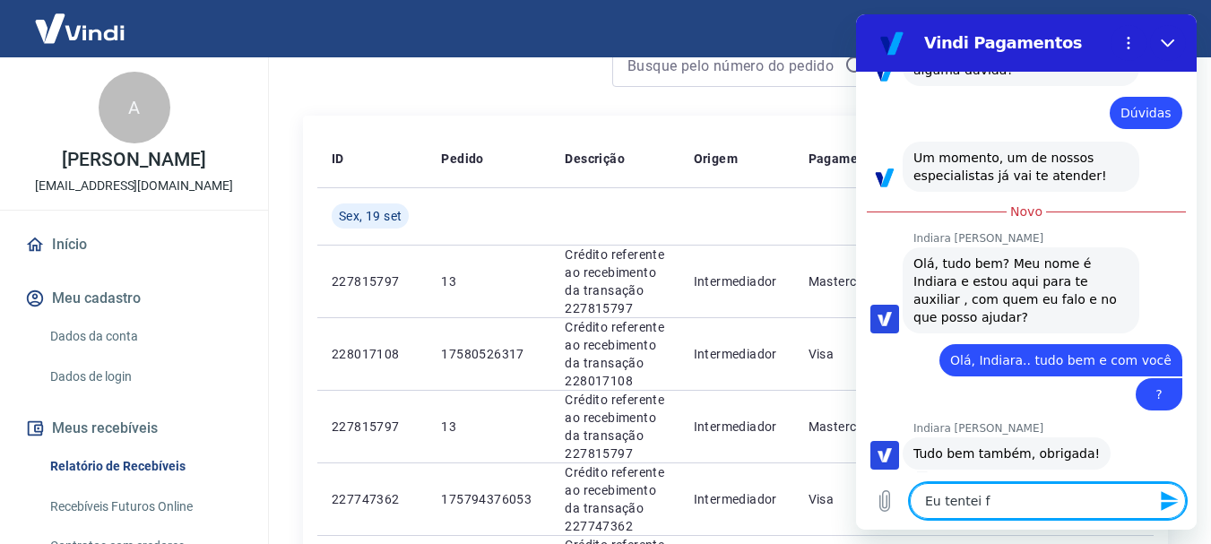
type textarea "x"
type textarea "Eu tentei"
type textarea "x"
type textarea "Eu tentei f"
type textarea "x"
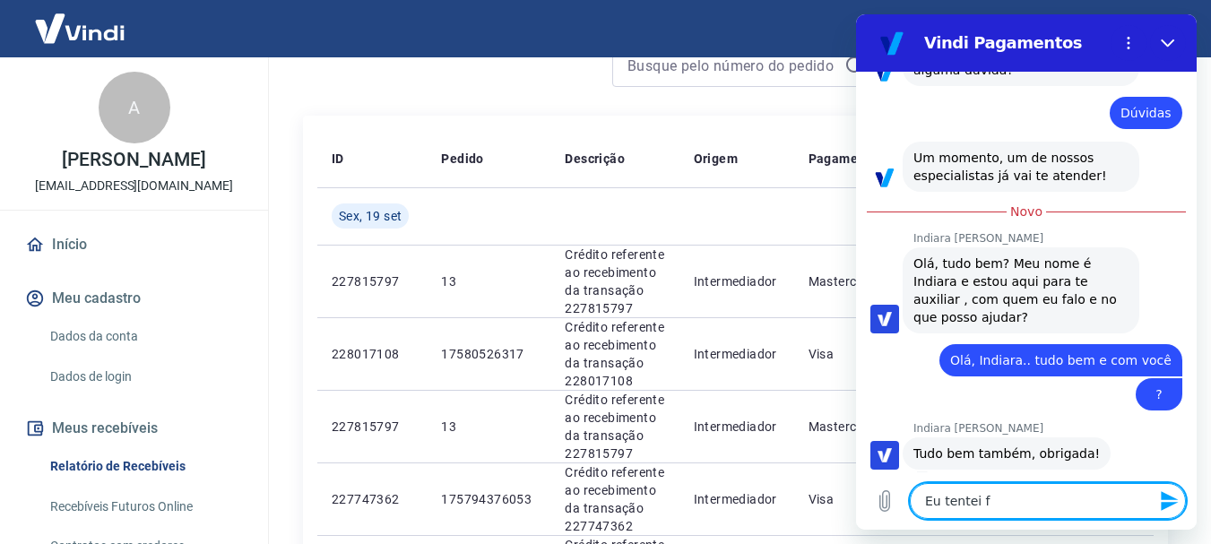
type textarea "Eu tentei fa"
type textarea "x"
type textarea "Eu tentei faz"
type textarea "x"
type textarea "Eu tentei faze"
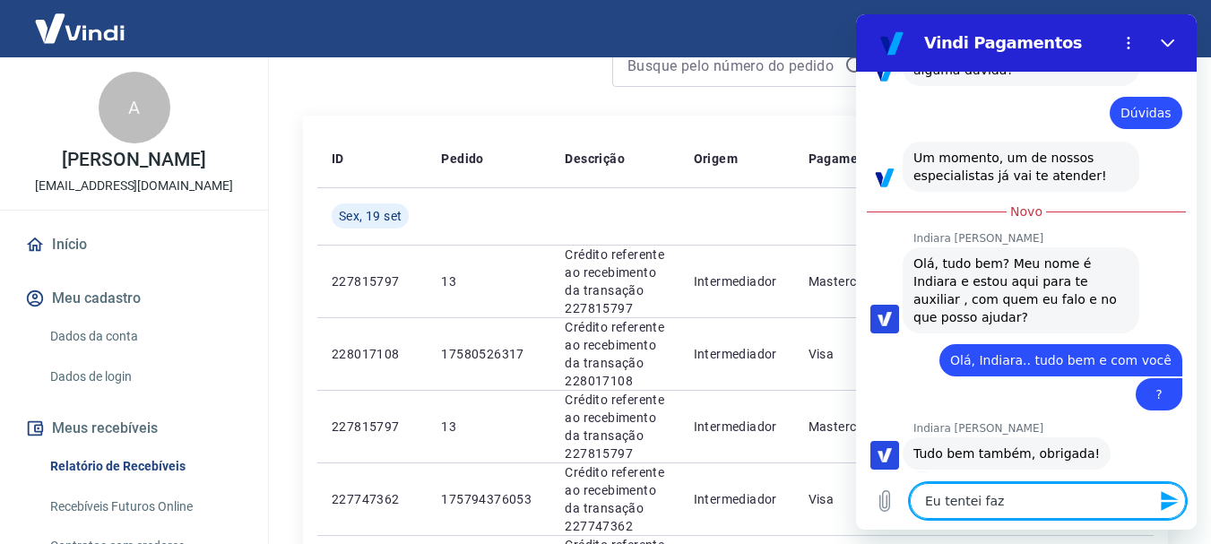
type textarea "x"
type textarea "Eu tentei fazer"
type textarea "x"
type textarea "Eu tentei fazer"
type textarea "x"
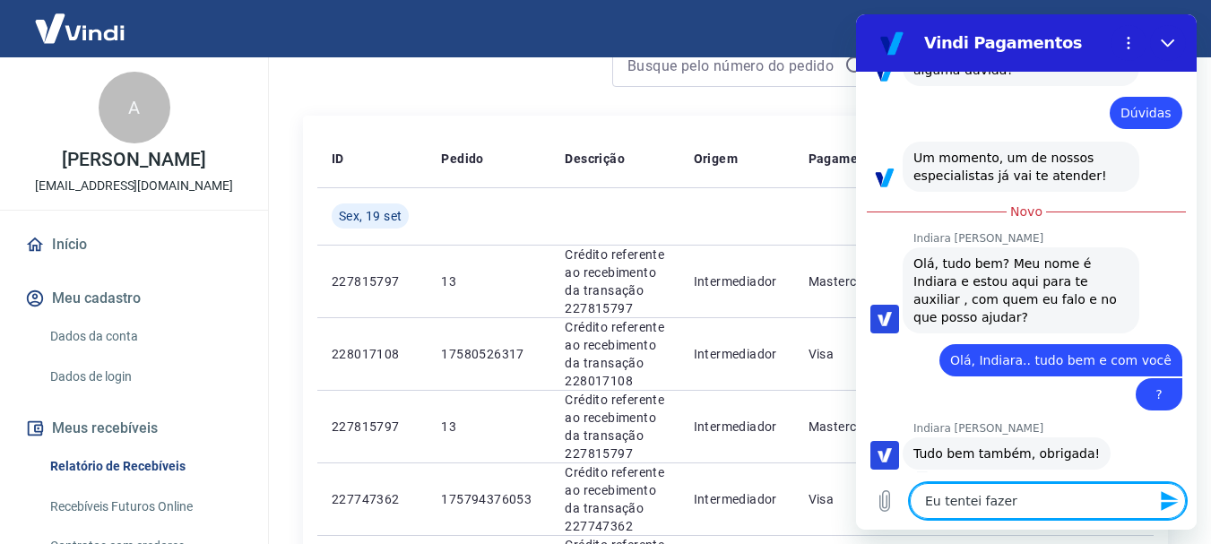
click at [1024, 487] on textarea "Eu tentei fazer" at bounding box center [1048, 501] width 276 height 36
type textarea "Eu tentei fazer u"
type textarea "x"
type textarea "Eu tentei fazer um"
type textarea "x"
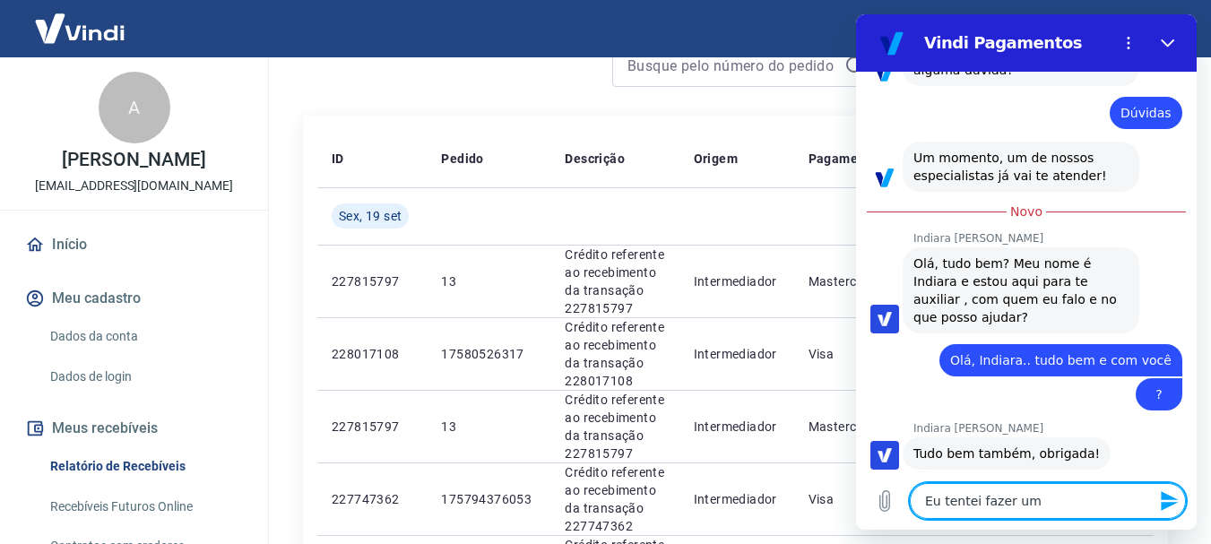
type textarea "Eu tentei fazer uma"
type textarea "x"
type textarea "Eu tentei fazer uma"
type textarea "x"
type textarea "Eu tentei fazer uma a"
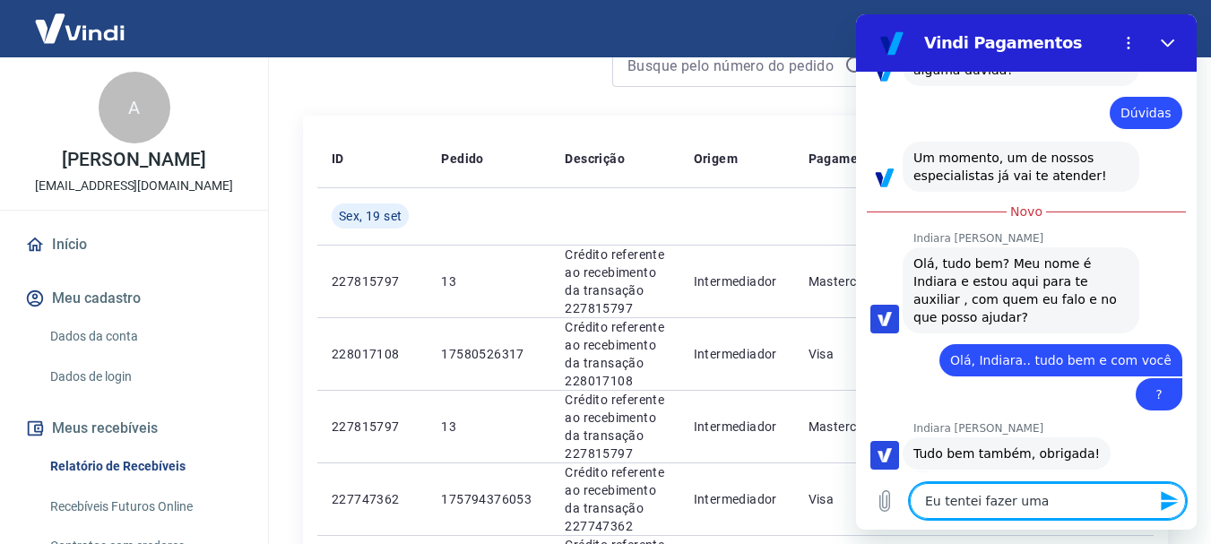
type textarea "x"
type textarea "Eu tentei fazer uma an"
type textarea "x"
type textarea "Eu tentei fazer uma ant"
type textarea "x"
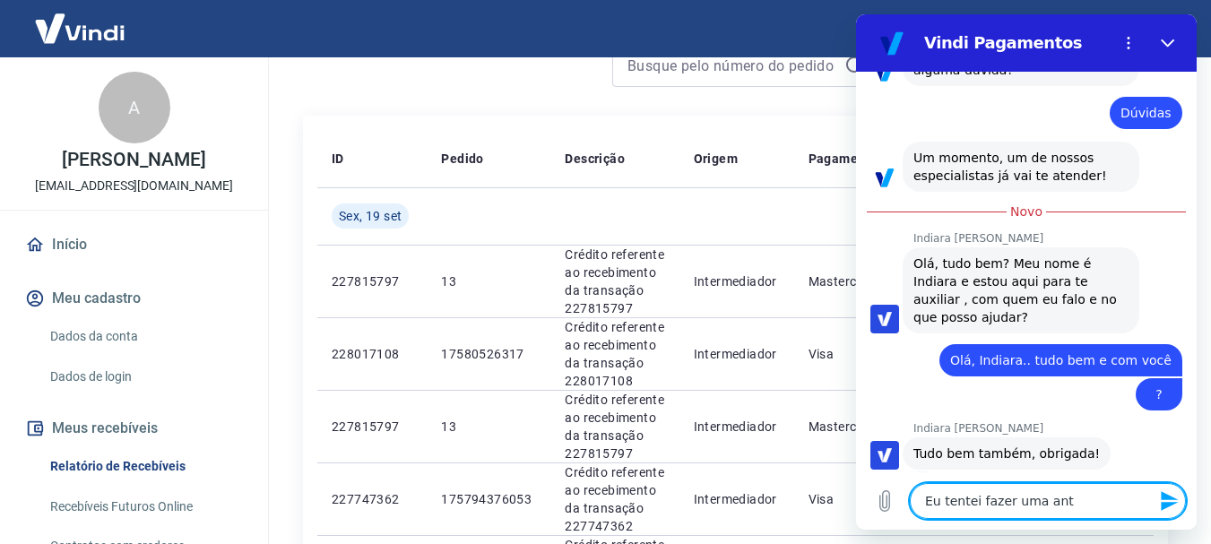
type textarea "Eu tentei fazer uma ante"
type textarea "x"
type textarea "Eu tentei fazer uma antec"
type textarea "x"
type textarea "Eu tentei fazer uma anteci"
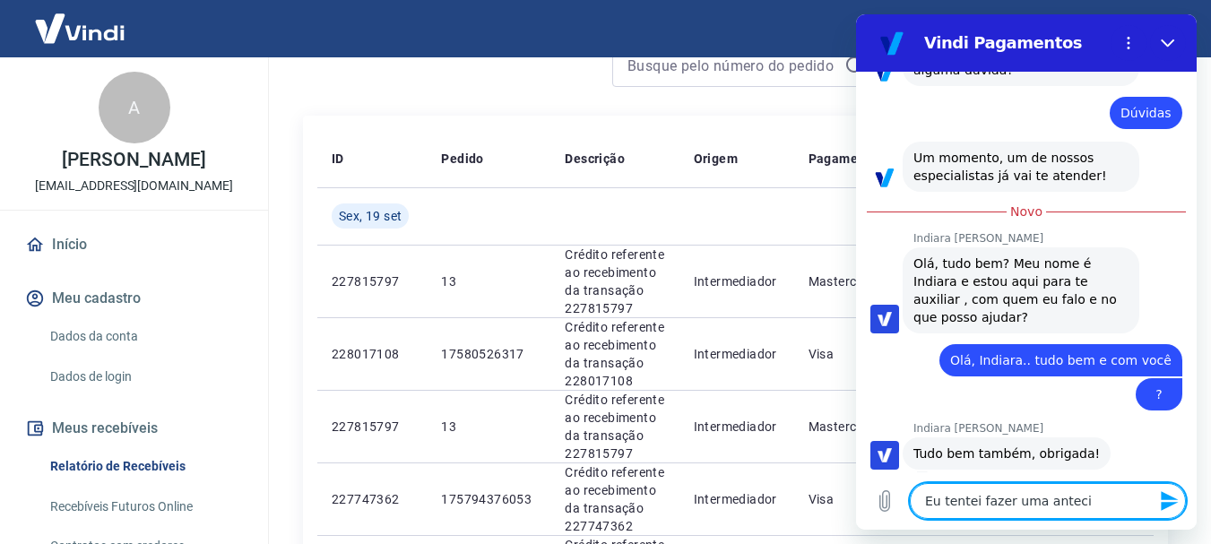
type textarea "x"
type textarea "Eu tentei fazer uma antecip"
type textarea "x"
type textarea "Eu tentei fazer uma antecipa"
type textarea "x"
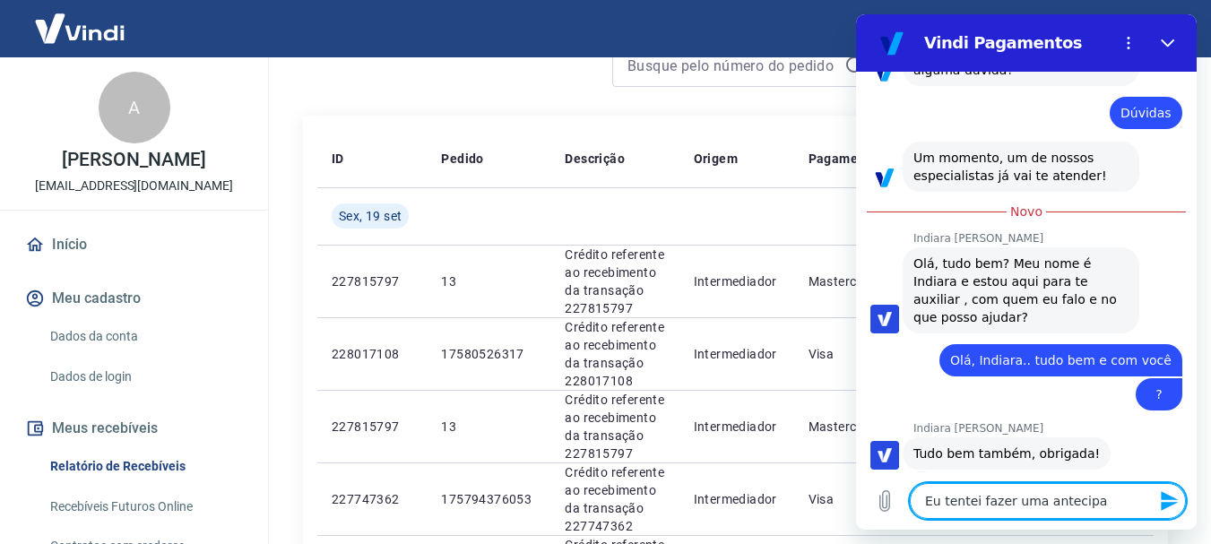
type textarea "Eu tentei fazer uma antecipaç"
type textarea "x"
type textarea "Eu tentei fazer uma antecipaçã"
type textarea "x"
type textarea "Eu tentei fazer uma antecipação"
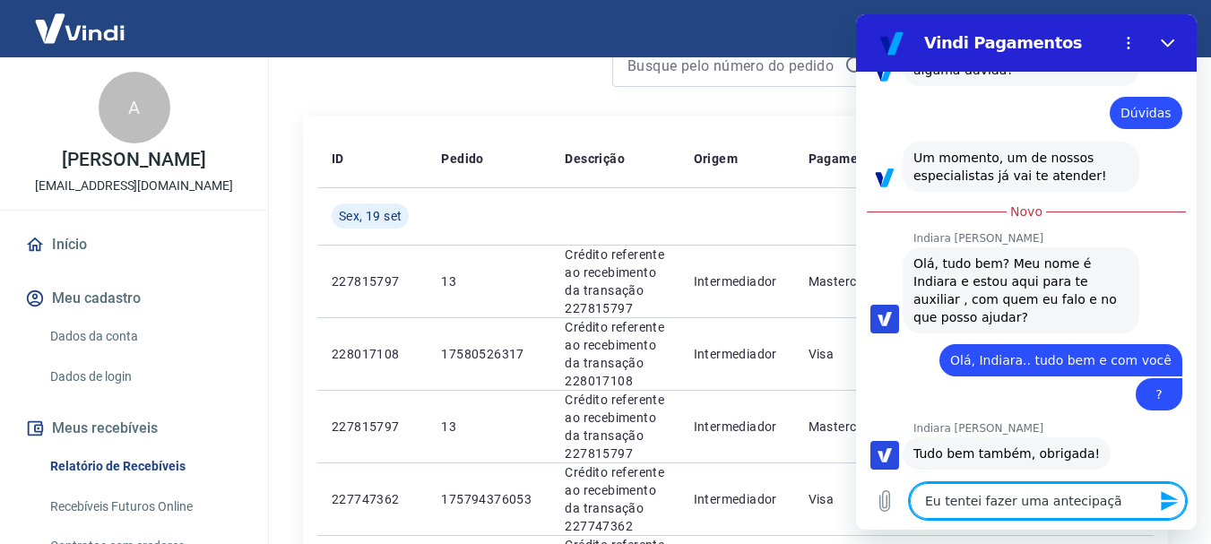
type textarea "x"
type textarea "Eu tentei fazer uma antecipação"
type textarea "x"
type textarea "Eu tentei fazer uma antecipação d"
type textarea "x"
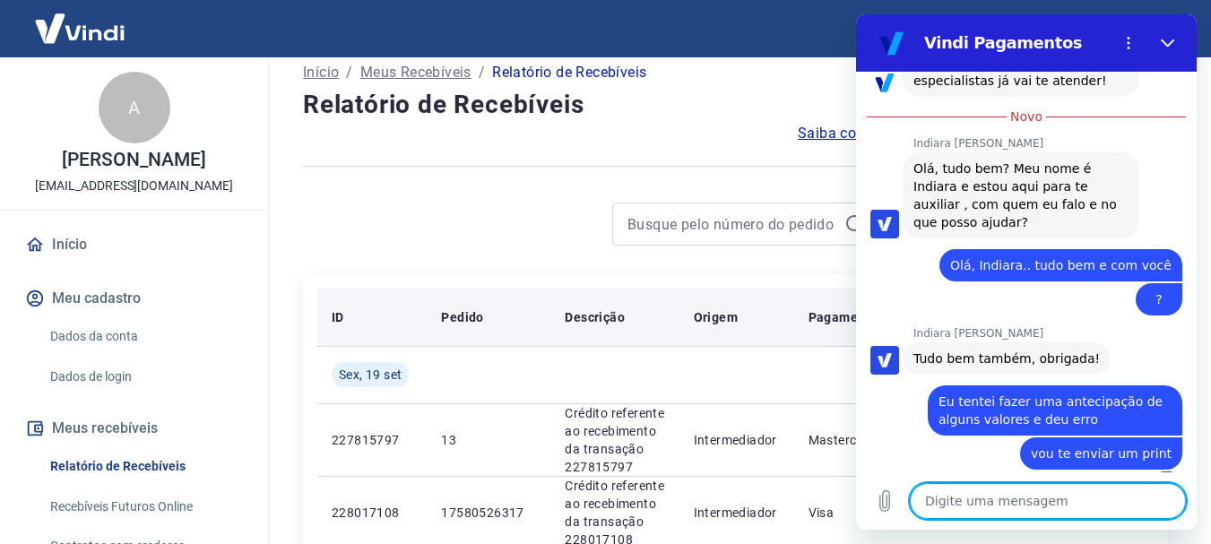
scroll to position [0, 0]
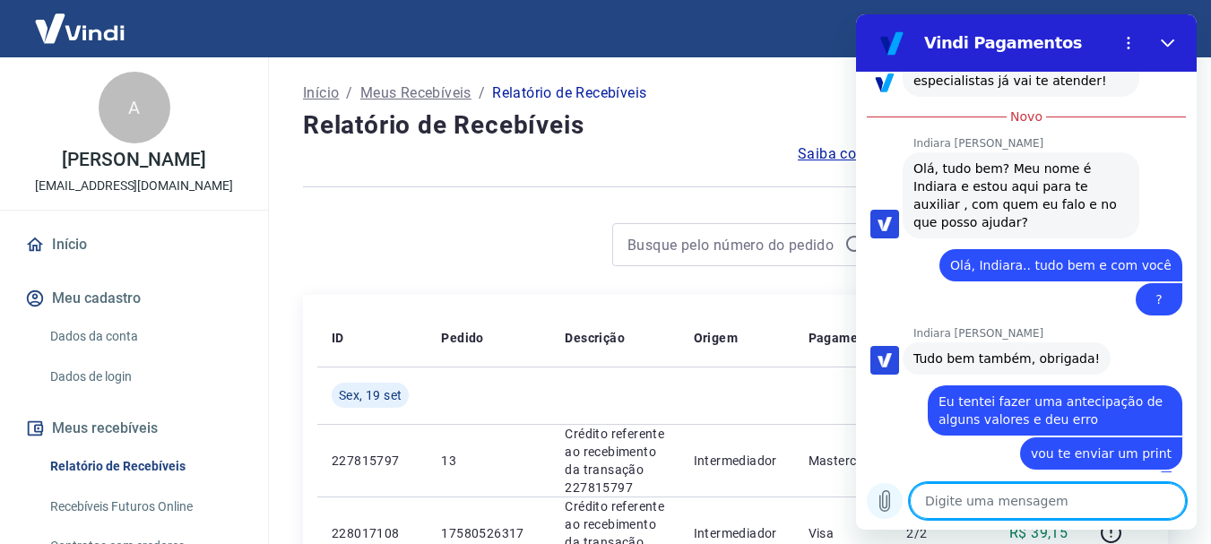
click at [888, 503] on icon "Carregar arquivo" at bounding box center [885, 501] width 22 height 22
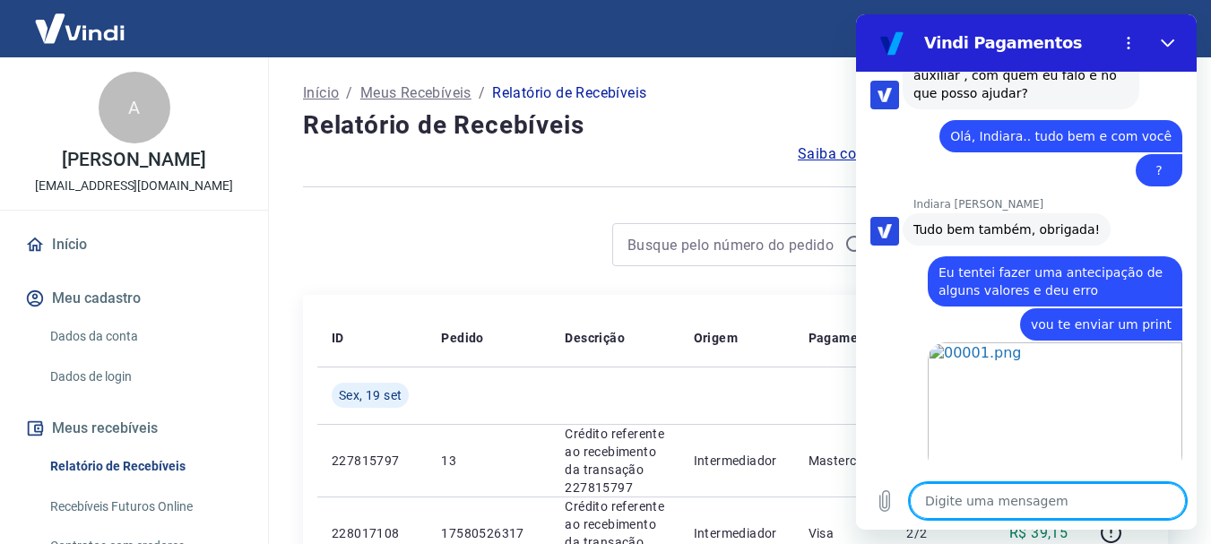
scroll to position [638, 0]
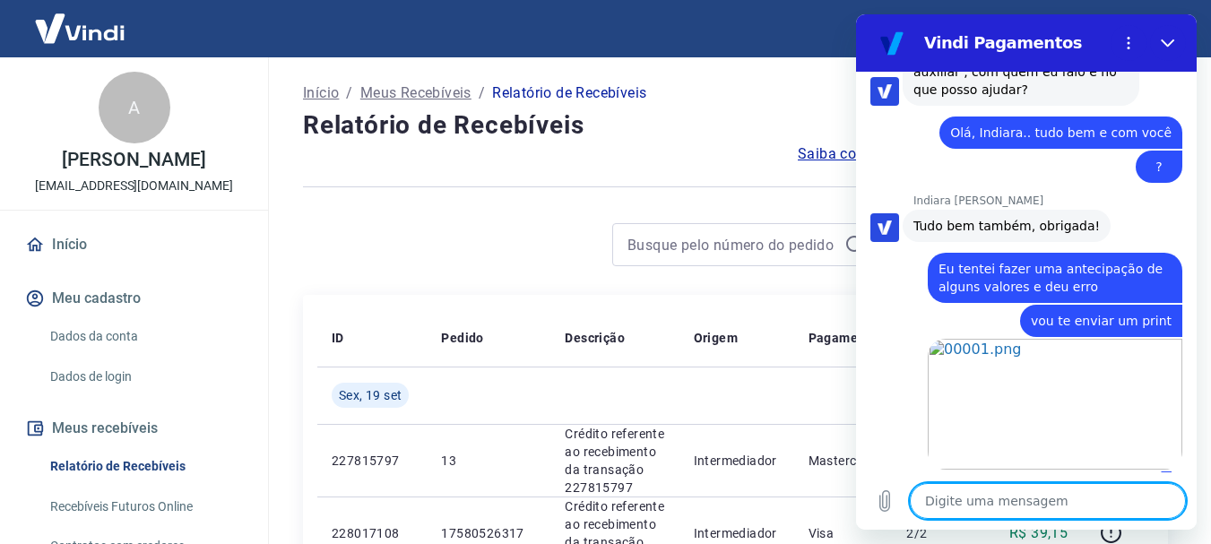
click at [1001, 498] on textarea at bounding box center [1048, 501] width 276 height 36
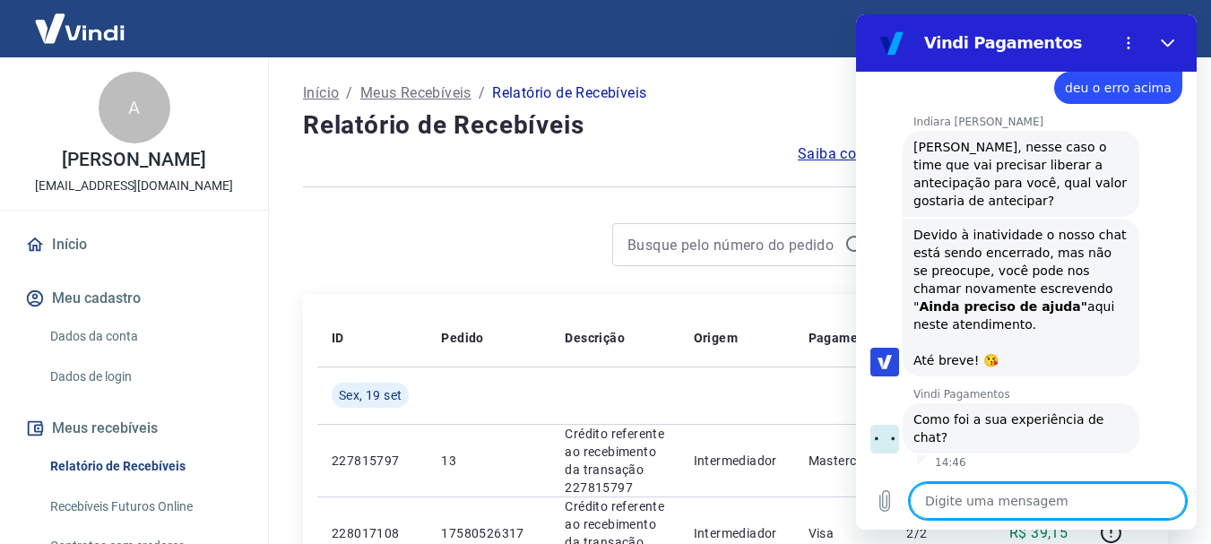
scroll to position [1079, 0]
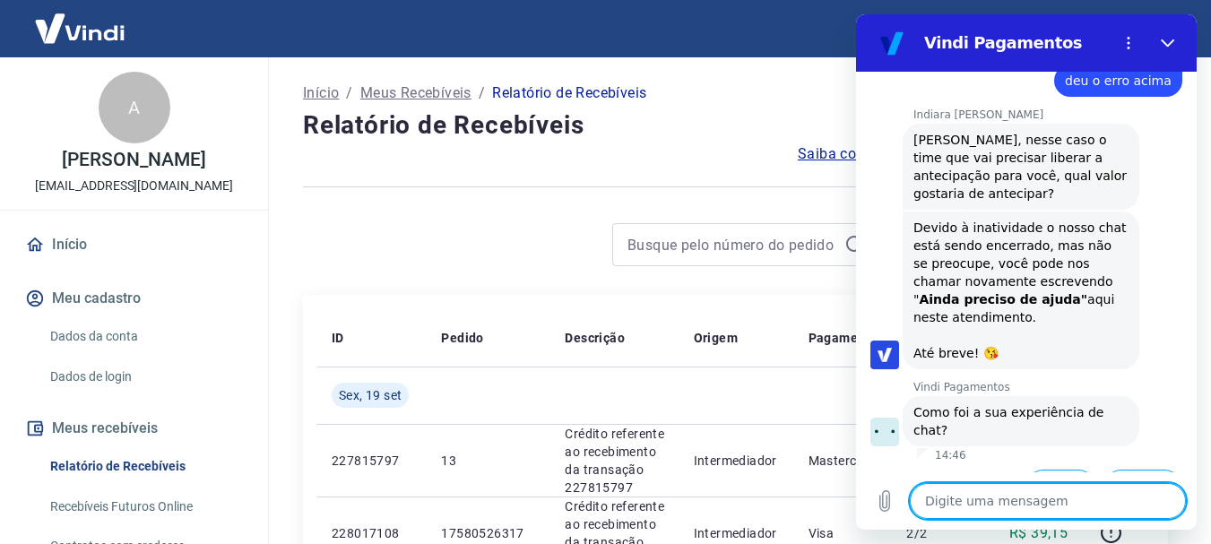
click at [1009, 474] on div "Digite uma mensagem x" at bounding box center [1026, 500] width 341 height 57
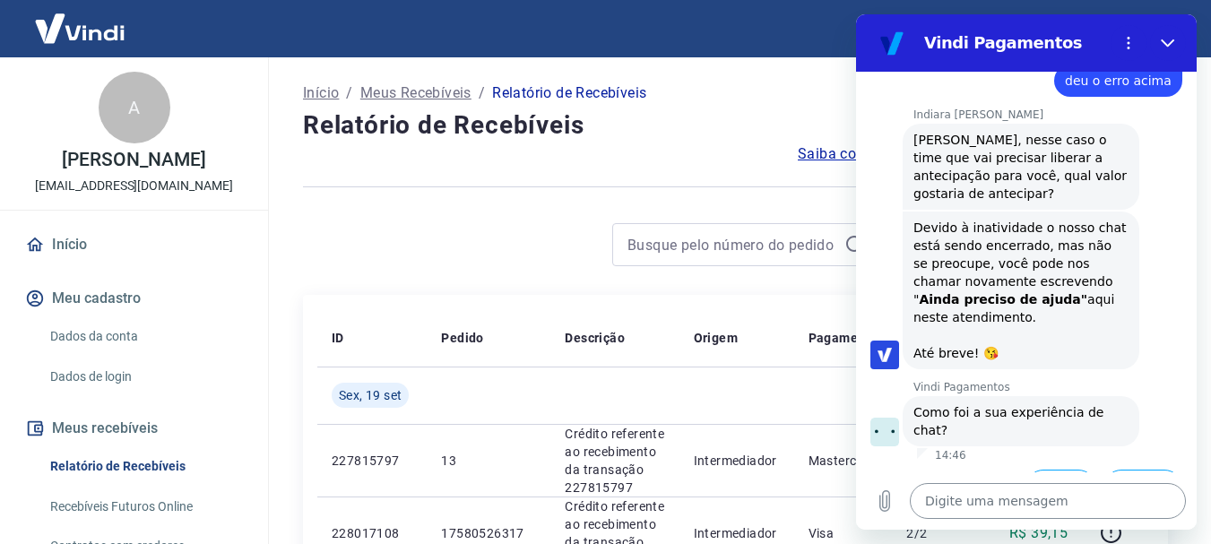
click at [1010, 504] on textarea at bounding box center [1048, 501] width 276 height 36
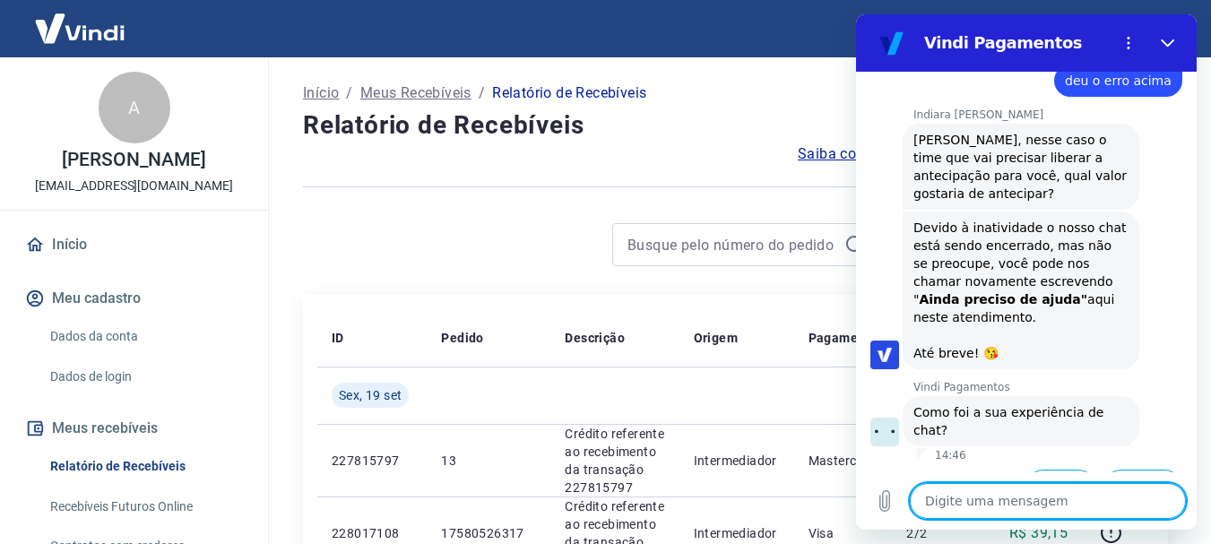
click at [984, 509] on textarea at bounding box center [1048, 501] width 276 height 36
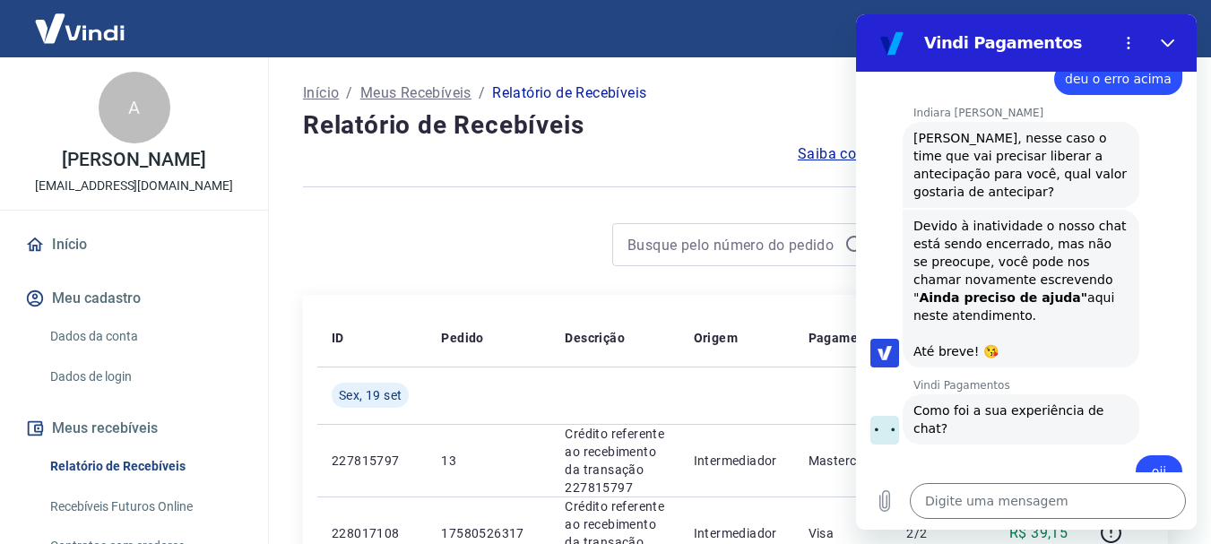
scroll to position [1194, 0]
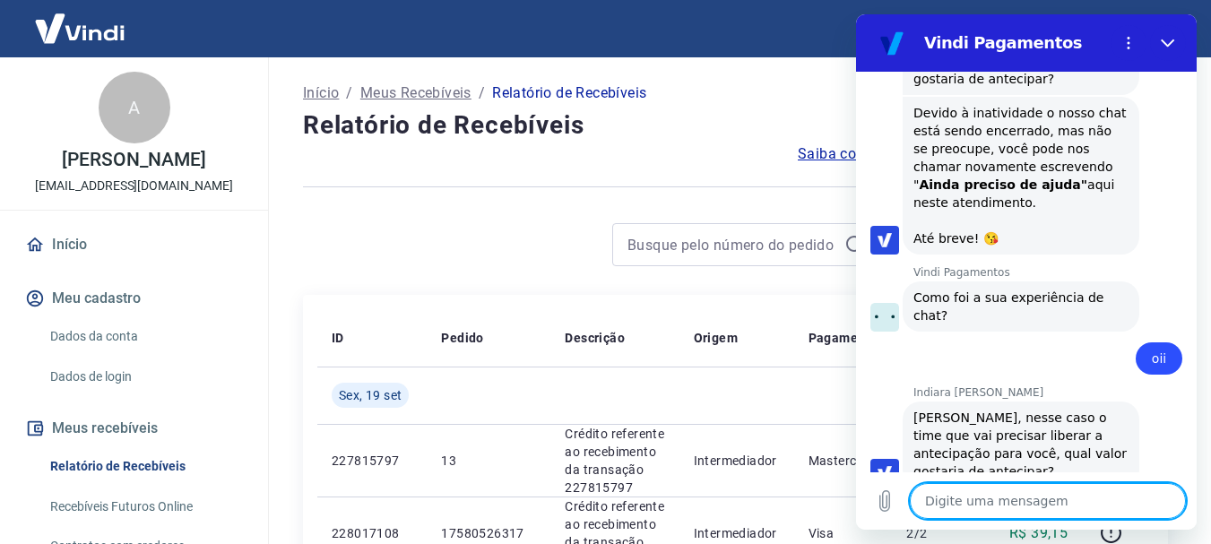
click at [1008, 499] on textarea at bounding box center [1048, 501] width 276 height 36
click at [1008, 499] on textarea "f" at bounding box center [1048, 501] width 276 height 36
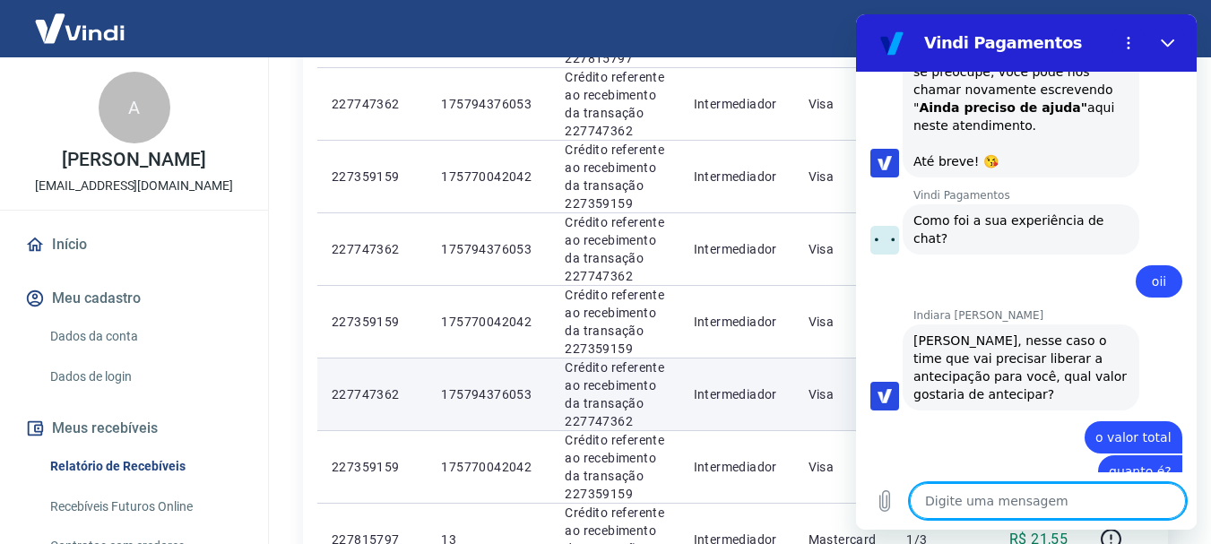
scroll to position [717, 0]
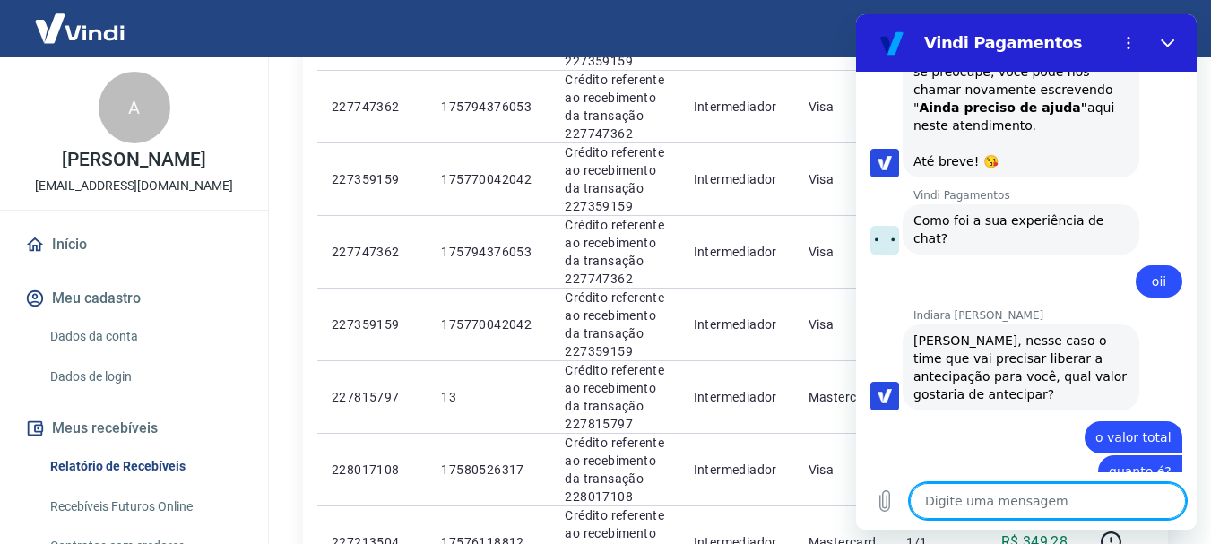
click at [991, 484] on textarea at bounding box center [1048, 501] width 276 height 36
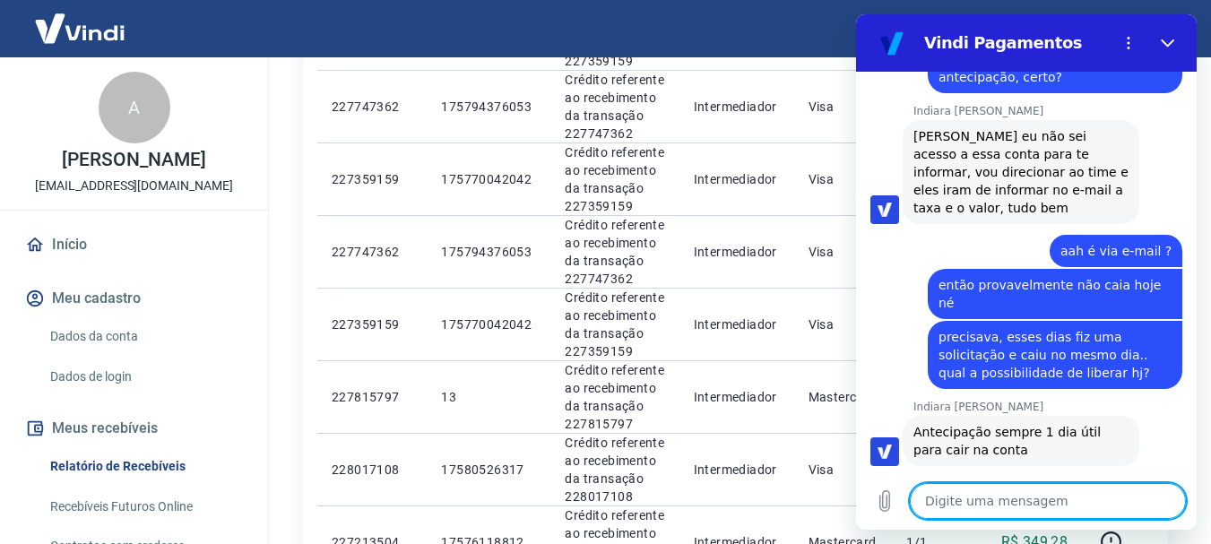
scroll to position [1721, 0]
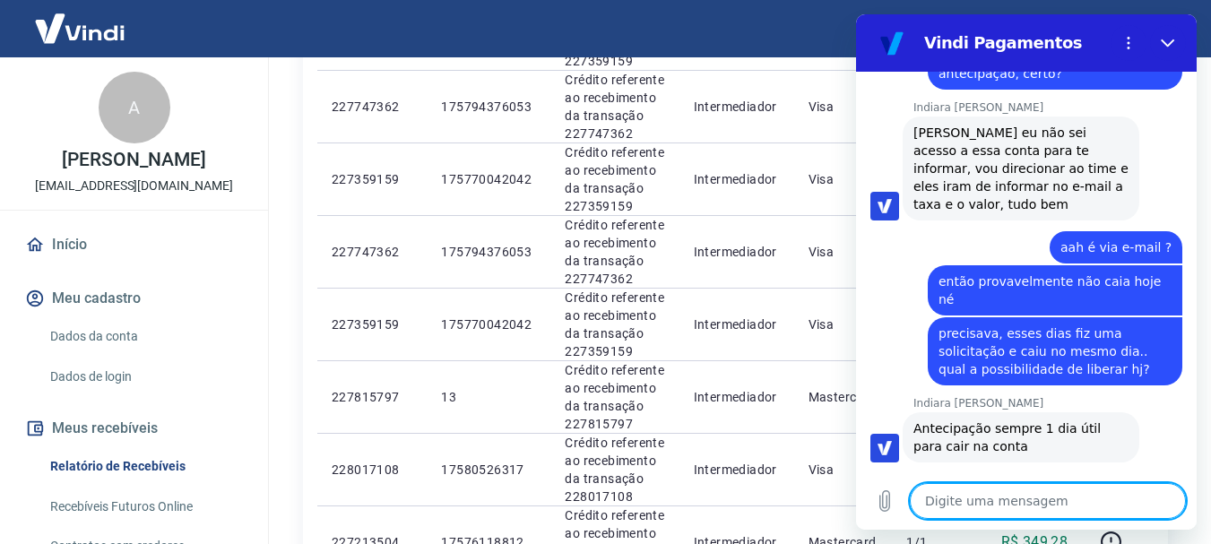
click at [943, 495] on textarea at bounding box center [1048, 501] width 276 height 36
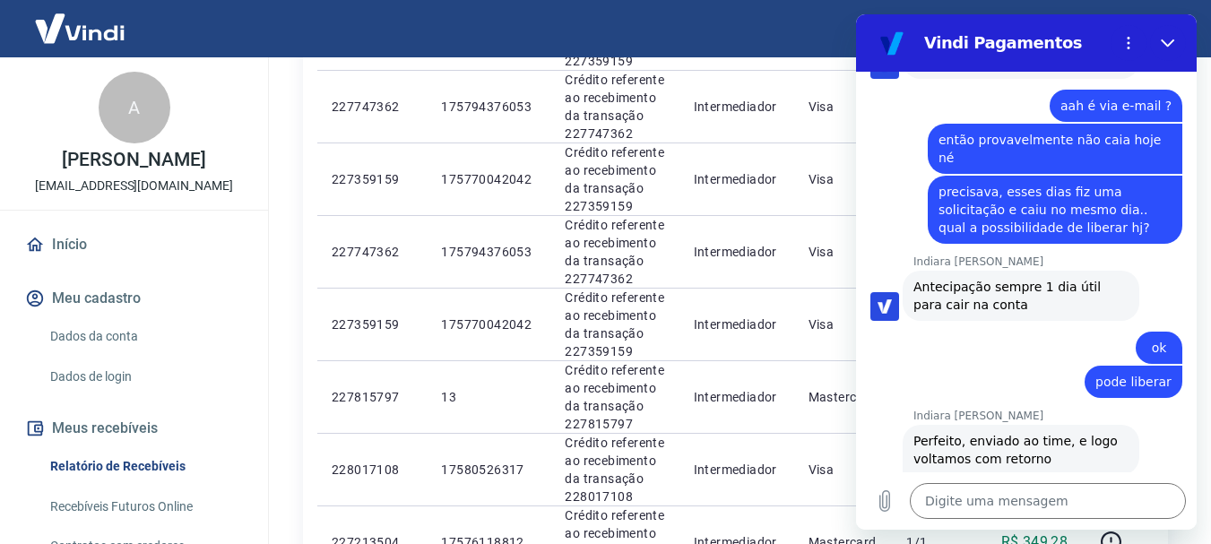
scroll to position [1866, 0]
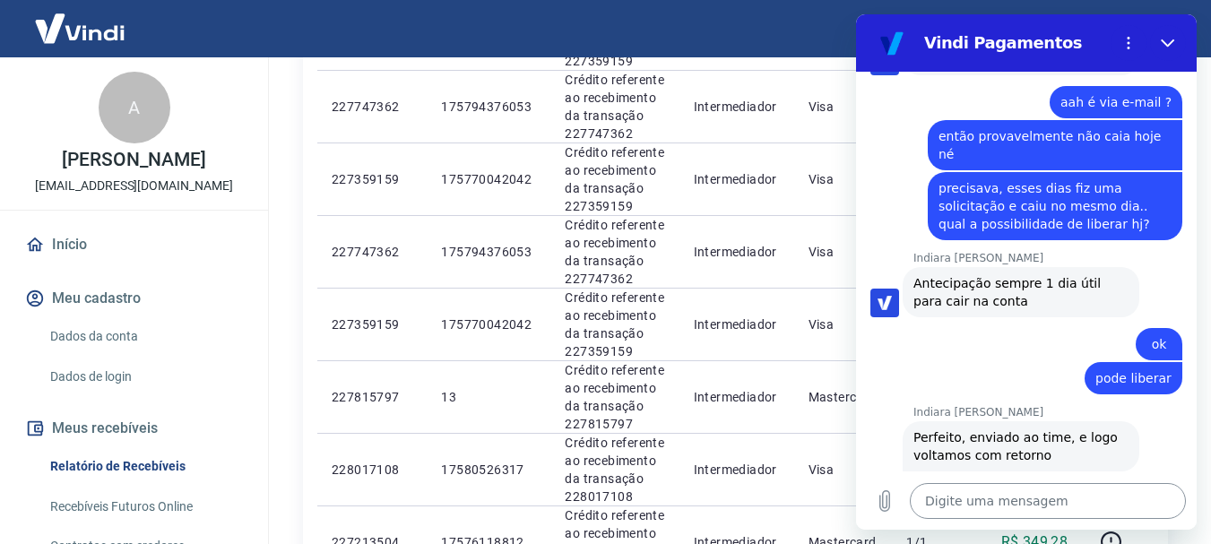
click at [953, 509] on textarea at bounding box center [1048, 501] width 276 height 36
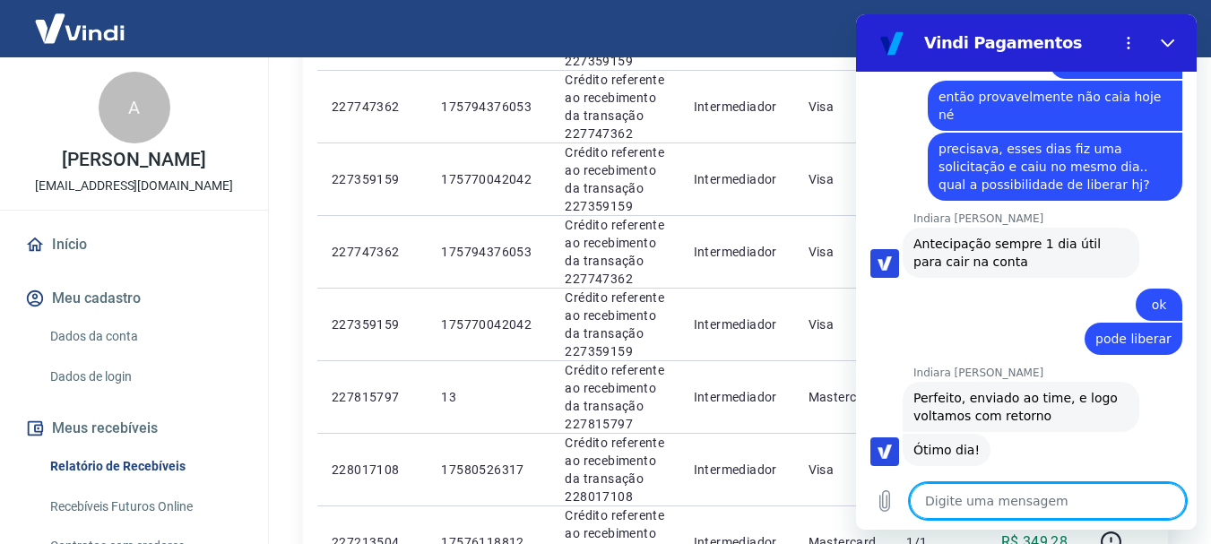
scroll to position [1909, 0]
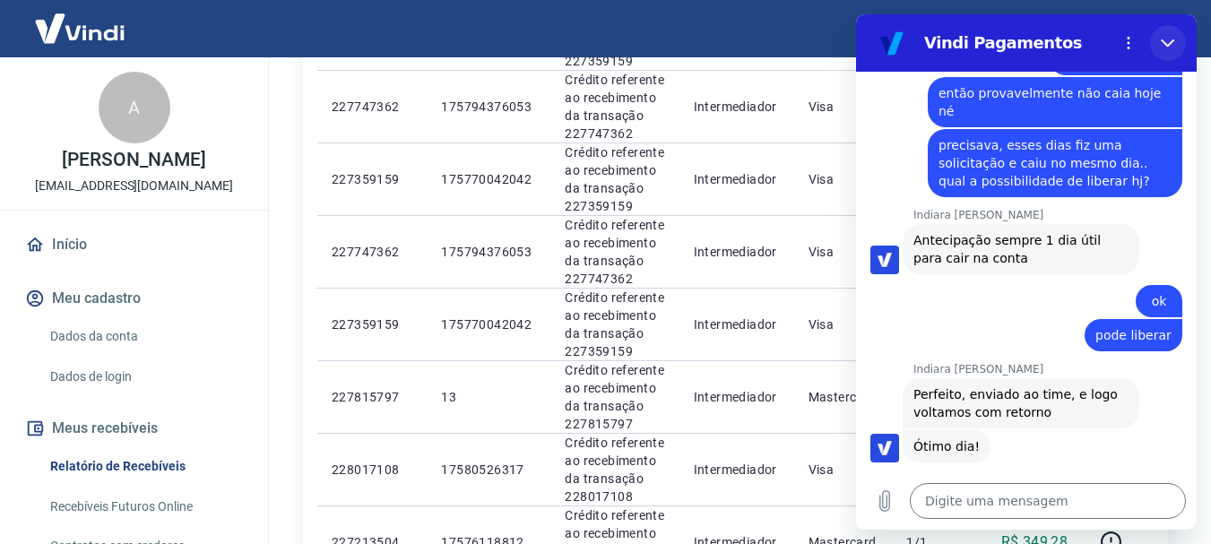
click at [1168, 42] on icon "Fechar" at bounding box center [1168, 43] width 14 height 14
